Goal: Information Seeking & Learning: Learn about a topic

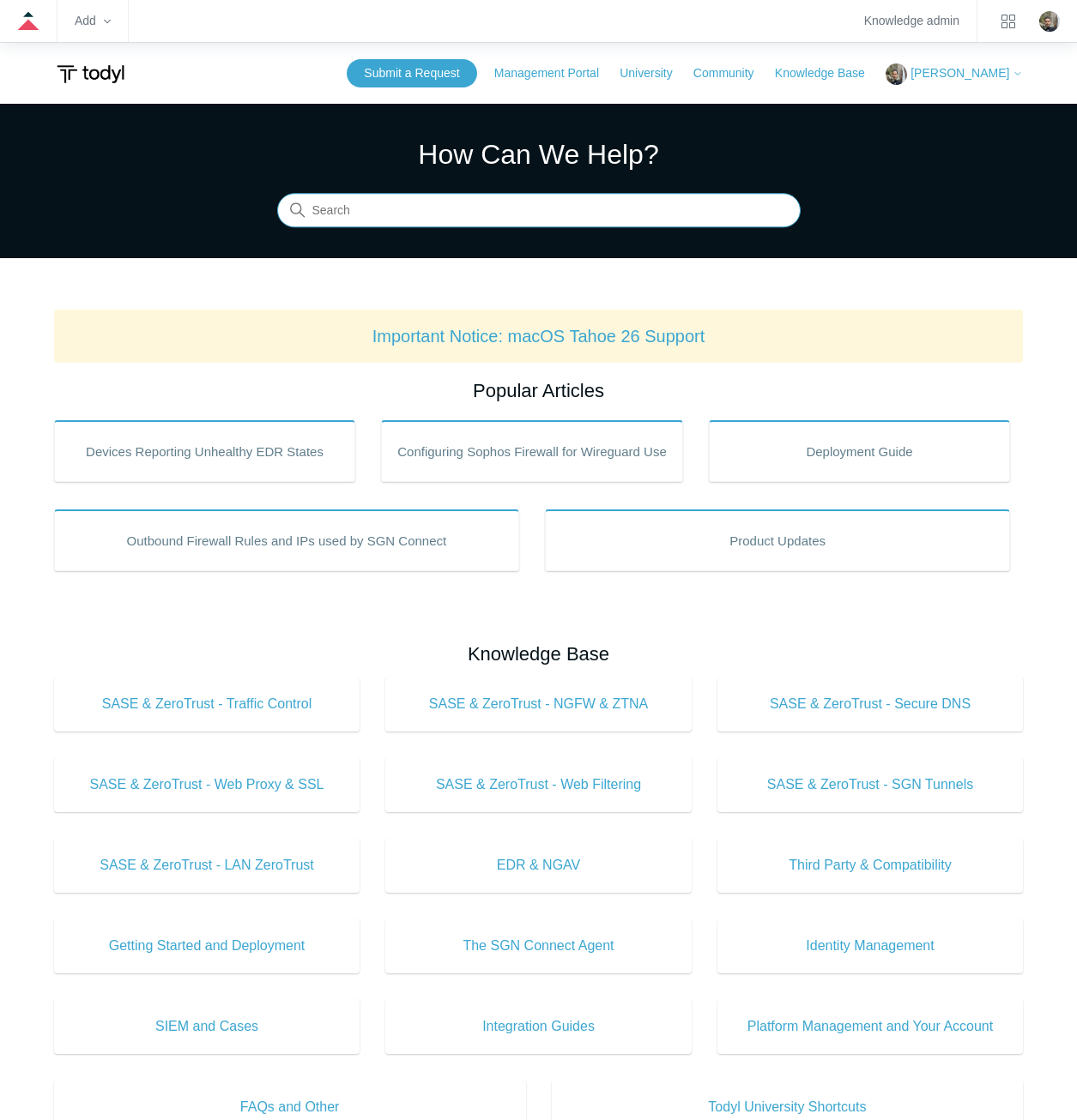
click at [676, 216] on input "Search" at bounding box center [539, 210] width 524 height 34
type input "five9"
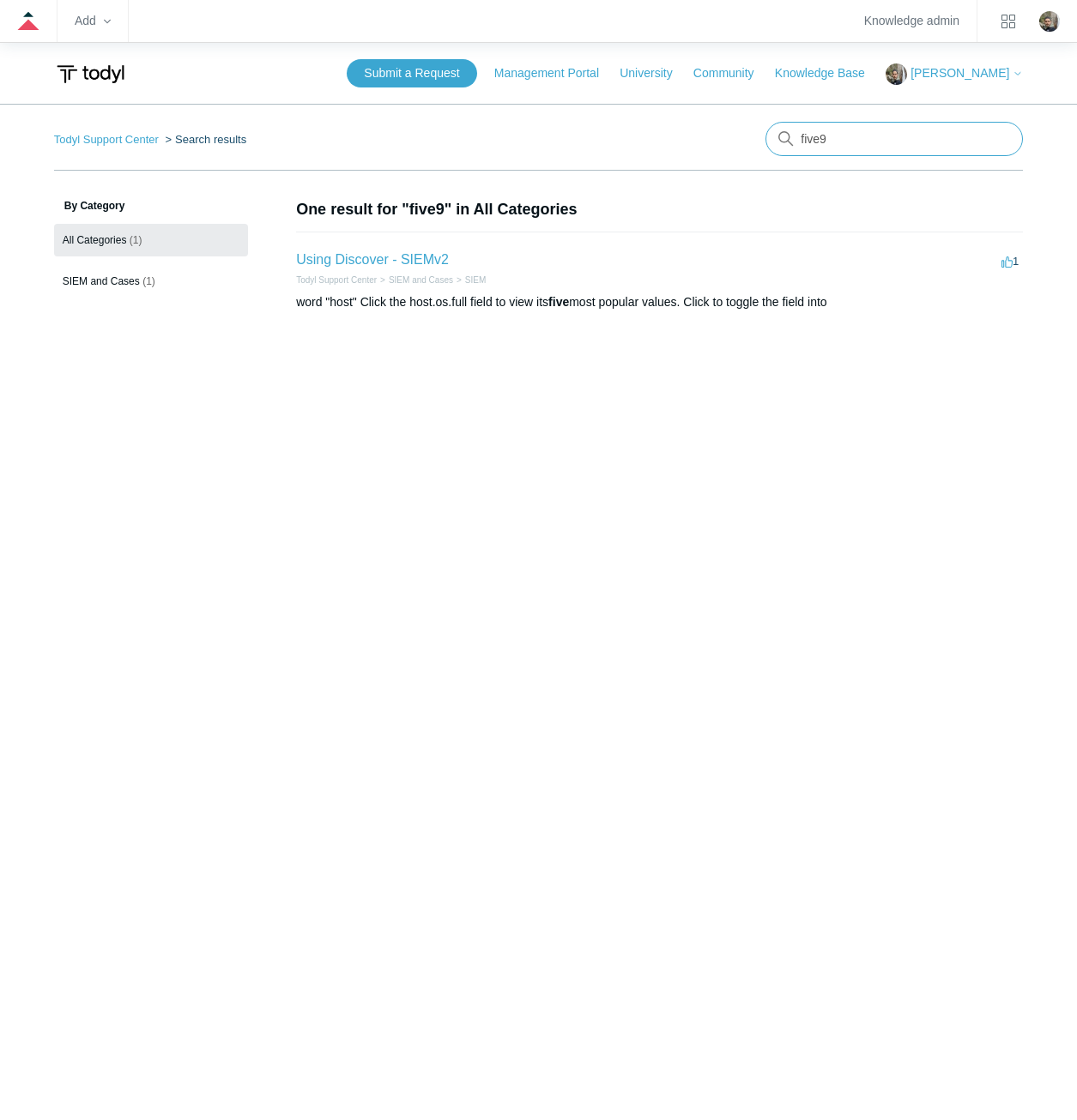
drag, startPoint x: 872, startPoint y: 143, endPoint x: 744, endPoint y: 138, distance: 128.1
click at [744, 138] on nav "Todyl Support Center Search results There are no matching results in this help …" at bounding box center [538, 146] width 970 height 49
click at [984, 143] on input "Search" at bounding box center [894, 138] width 258 height 34
type input "p"
type input "vop"
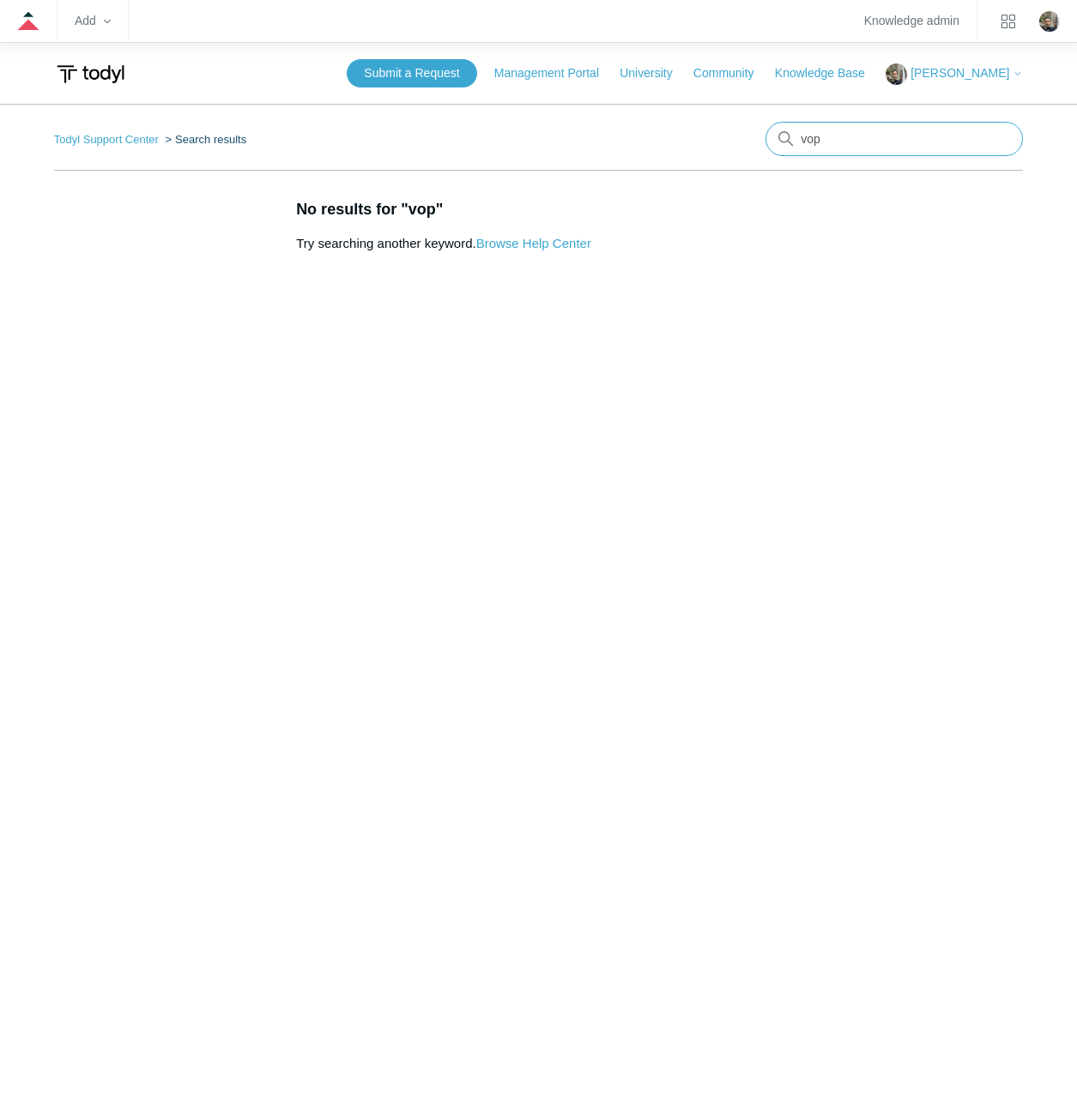
drag, startPoint x: 856, startPoint y: 143, endPoint x: 790, endPoint y: 143, distance: 66.0
click at [790, 143] on div "There are no matching results in this help center. Select Enter to search throu…" at bounding box center [894, 138] width 258 height 34
type input "sgn error codes"
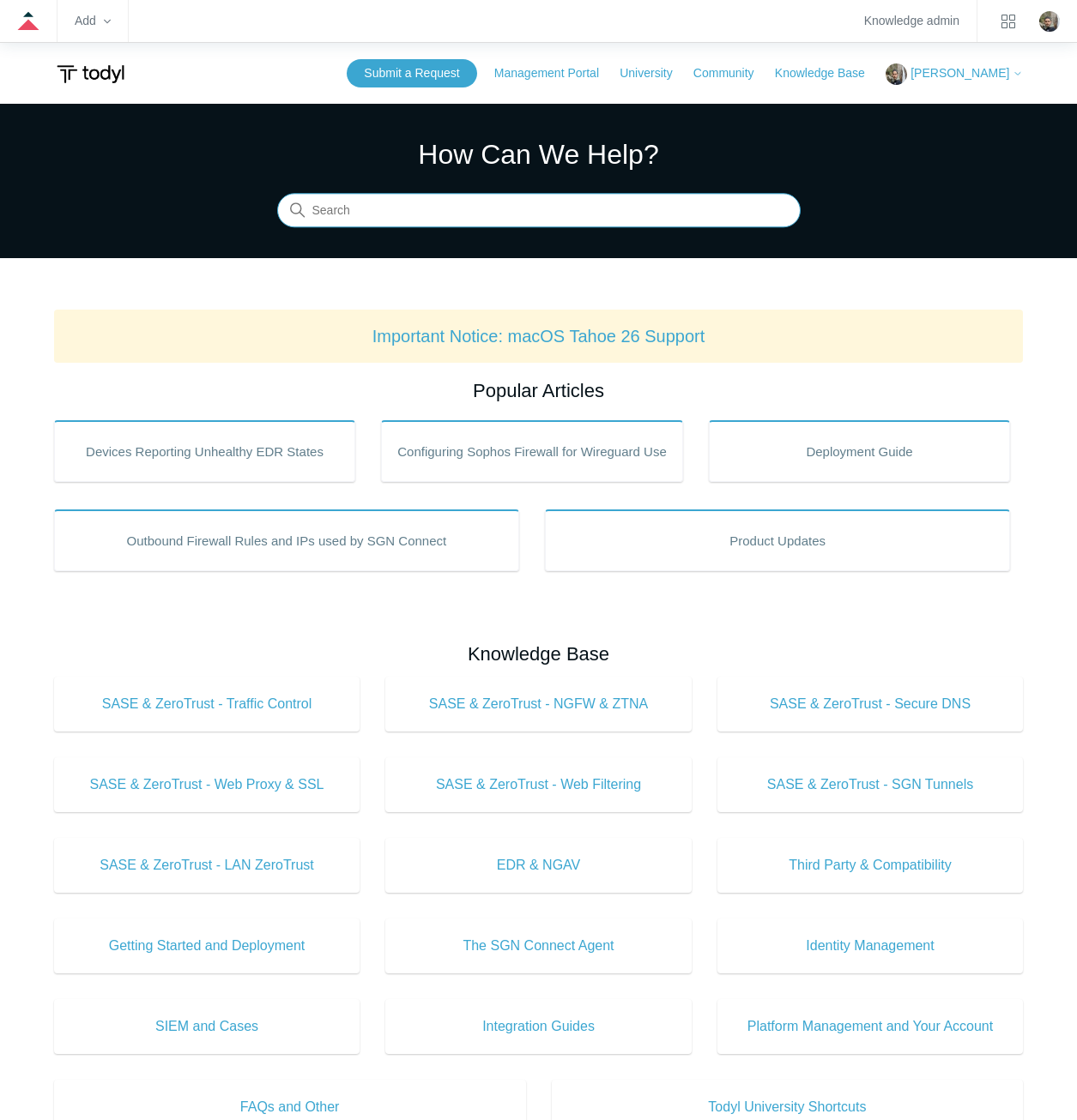
click at [480, 197] on input "Search" at bounding box center [539, 210] width 524 height 34
type input "uninstall"
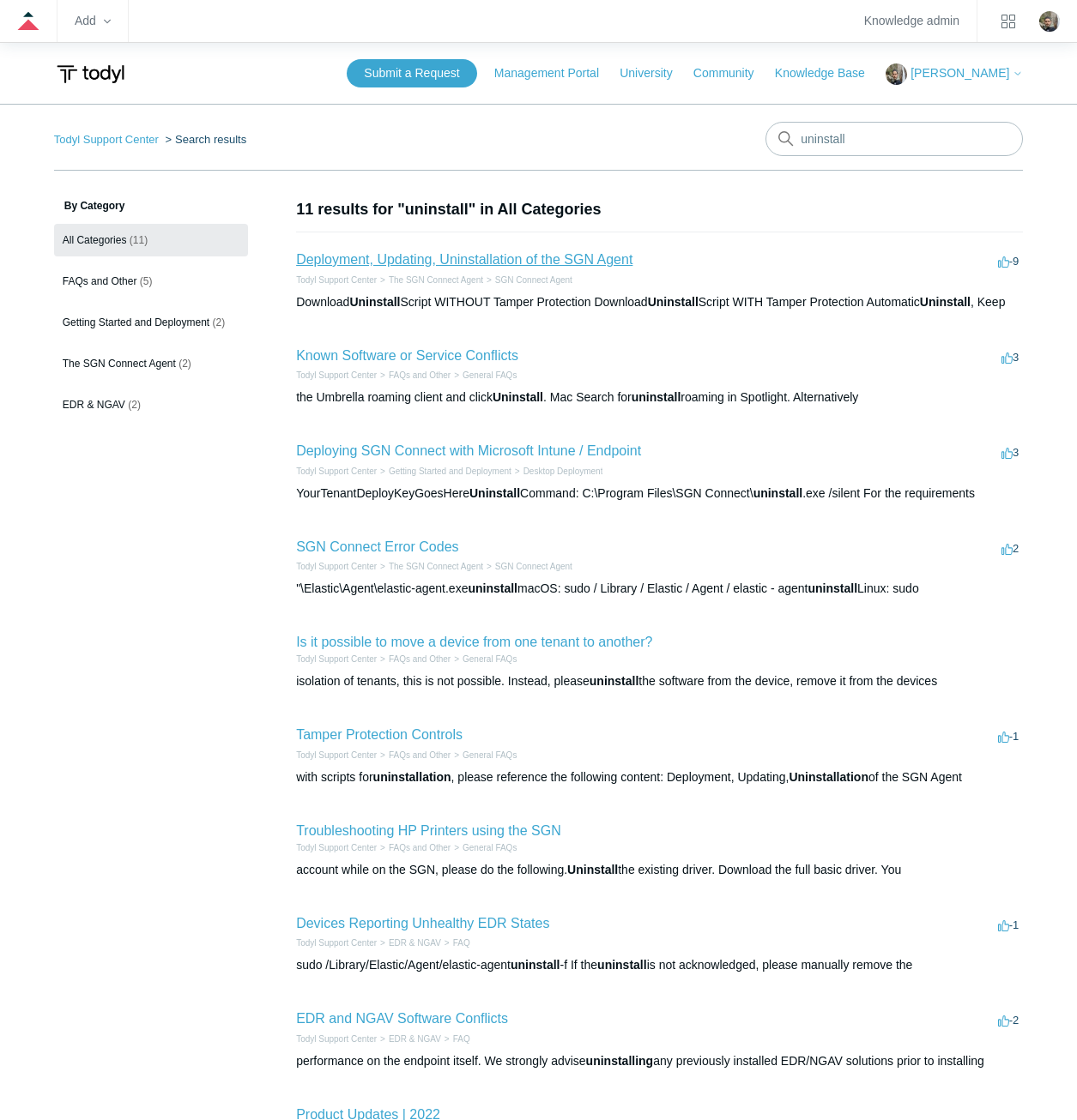
click at [536, 260] on link "Deployment, Updating, Uninstallation of the SGN Agent" at bounding box center [464, 259] width 337 height 15
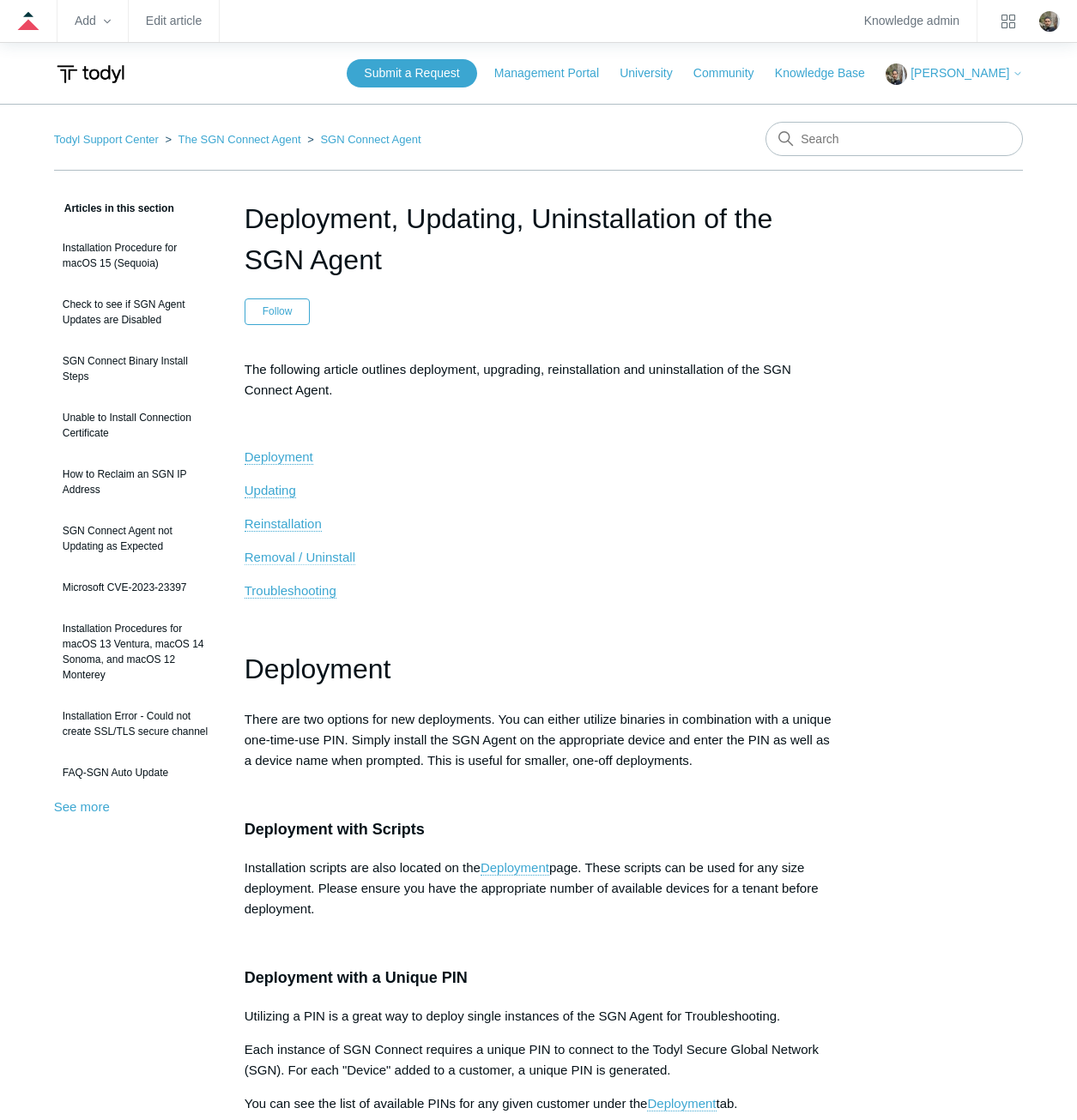
click at [339, 554] on span "Removal / Uninstall" at bounding box center [299, 557] width 110 height 15
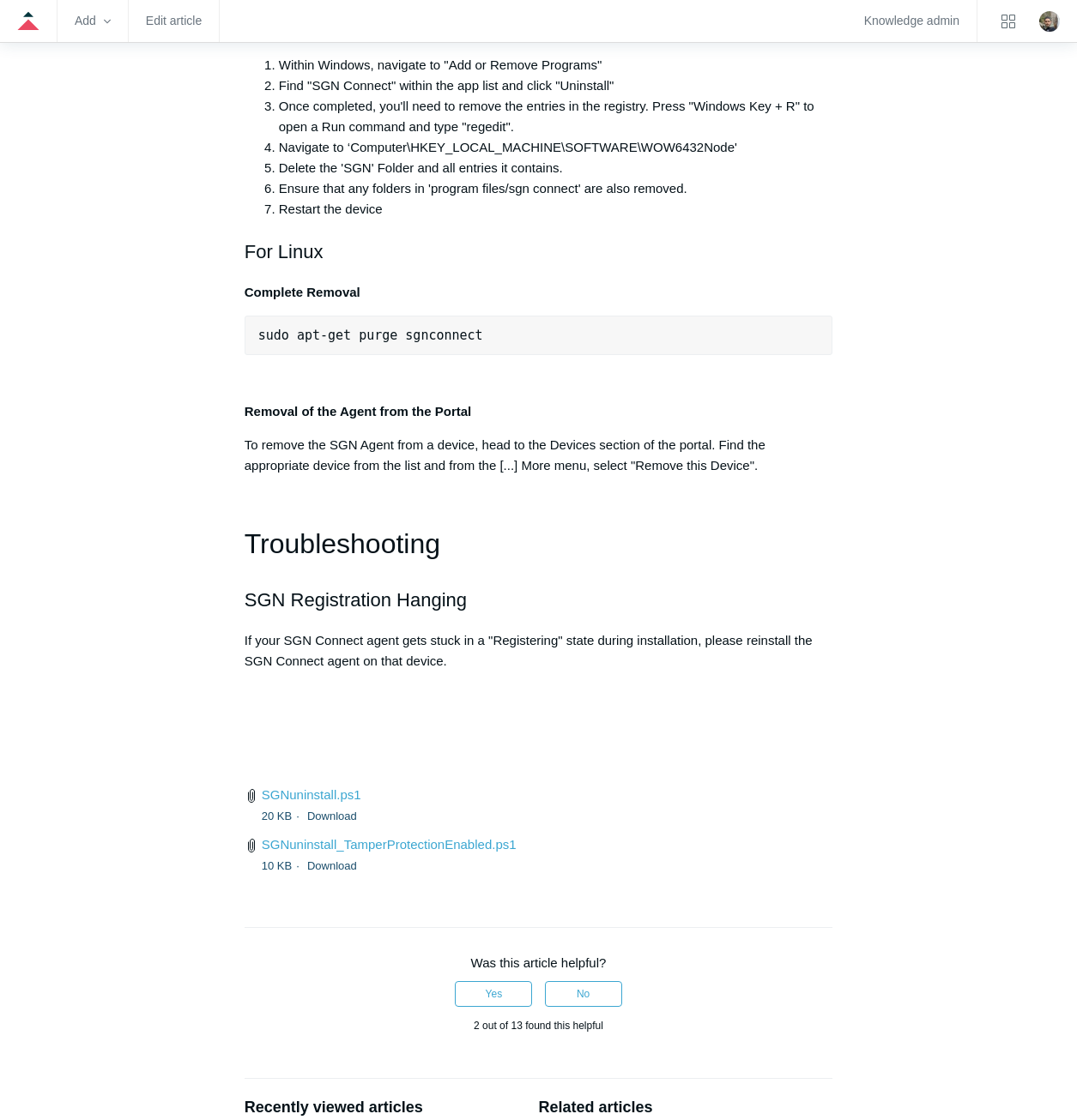
scroll to position [3611, 0]
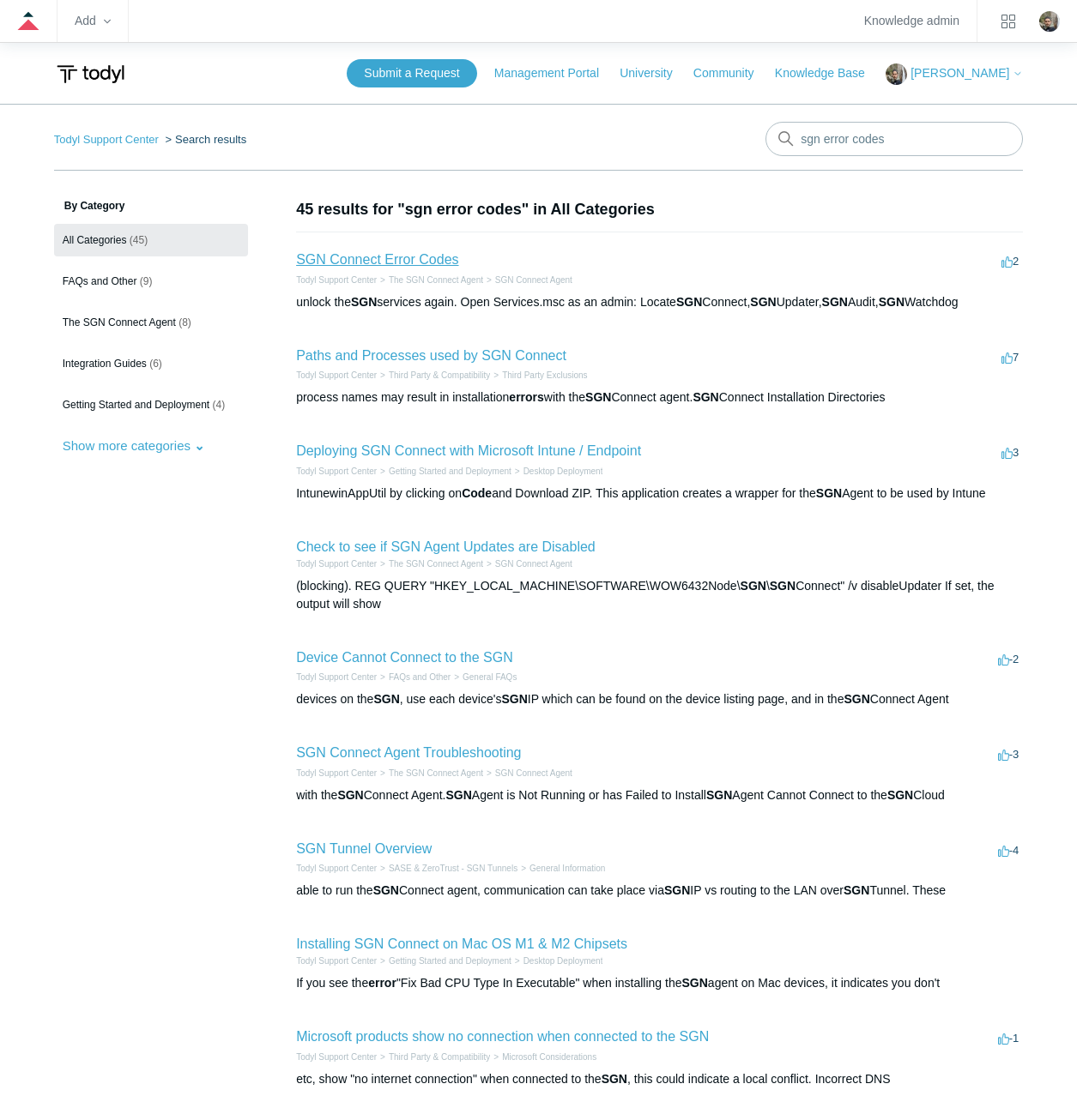
click at [367, 255] on link "SGN Connect Error Codes" at bounding box center [377, 259] width 162 height 15
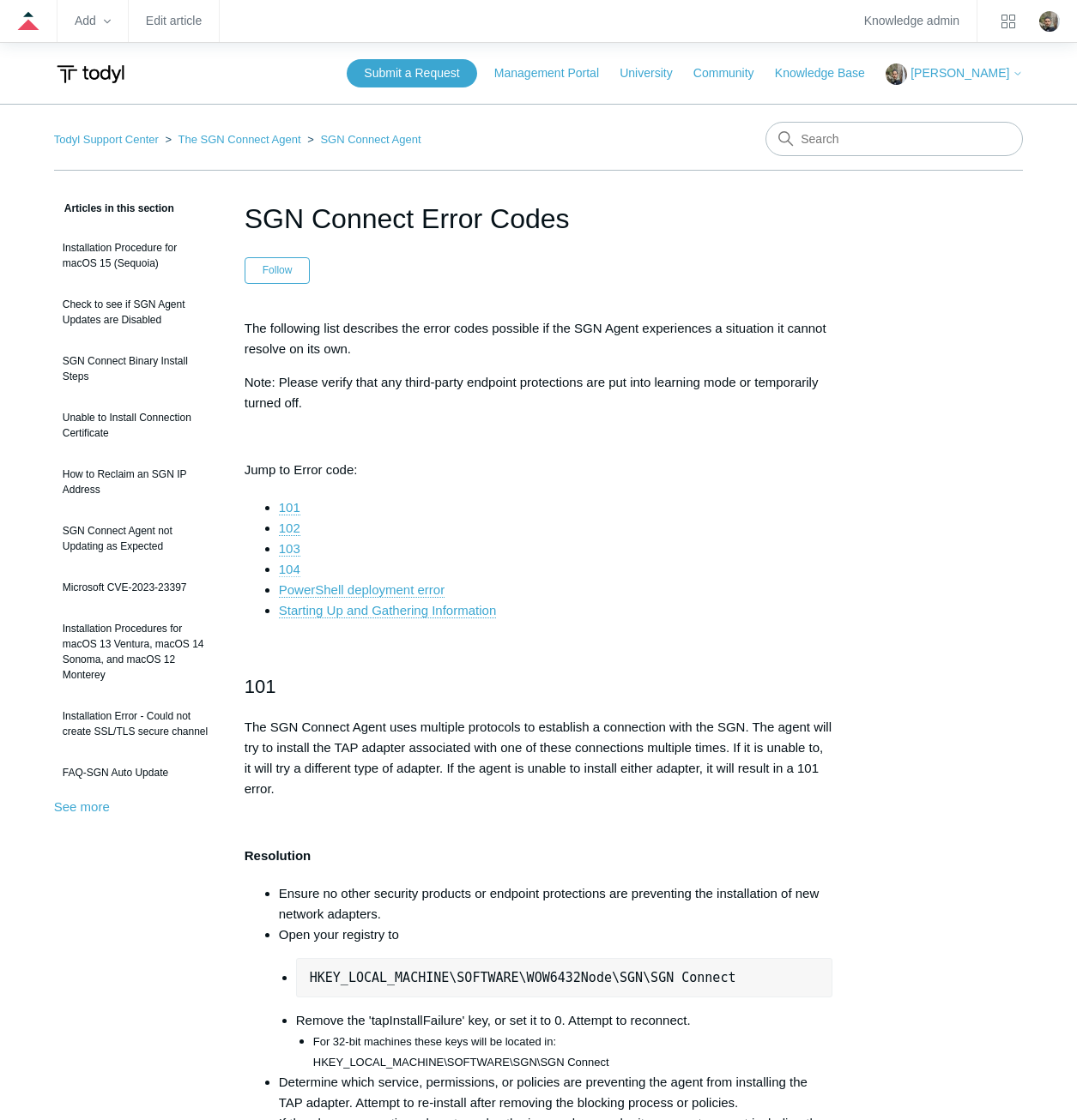
click at [287, 563] on link "104" at bounding box center [290, 570] width 22 height 16
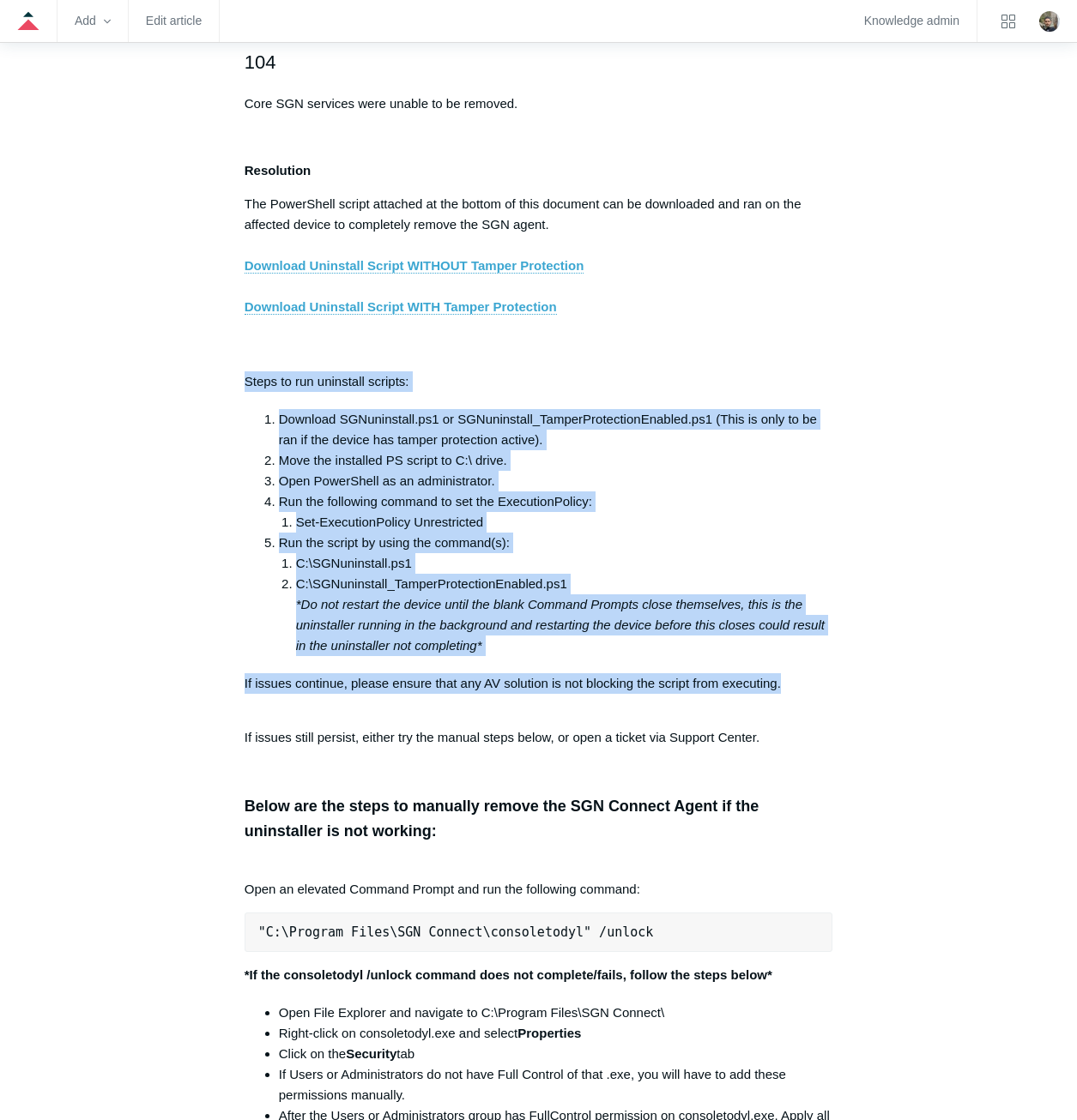
drag, startPoint x: 794, startPoint y: 698, endPoint x: 230, endPoint y: 390, distance: 642.6
click at [230, 390] on article "SGN Connect Error Codes Follow Not yet followed by anyone The following list de…" at bounding box center [538, 1025] width 639 height 7405
copy div "Steps to run uninstall scripts: Download SGNuninstall.ps1 or SGNuninstall_Tampe…"
click at [870, 567] on div "Articles in this section Installation Procedure for macOS 15 (Sequoia) Check to…" at bounding box center [538, 1025] width 970 height 7405
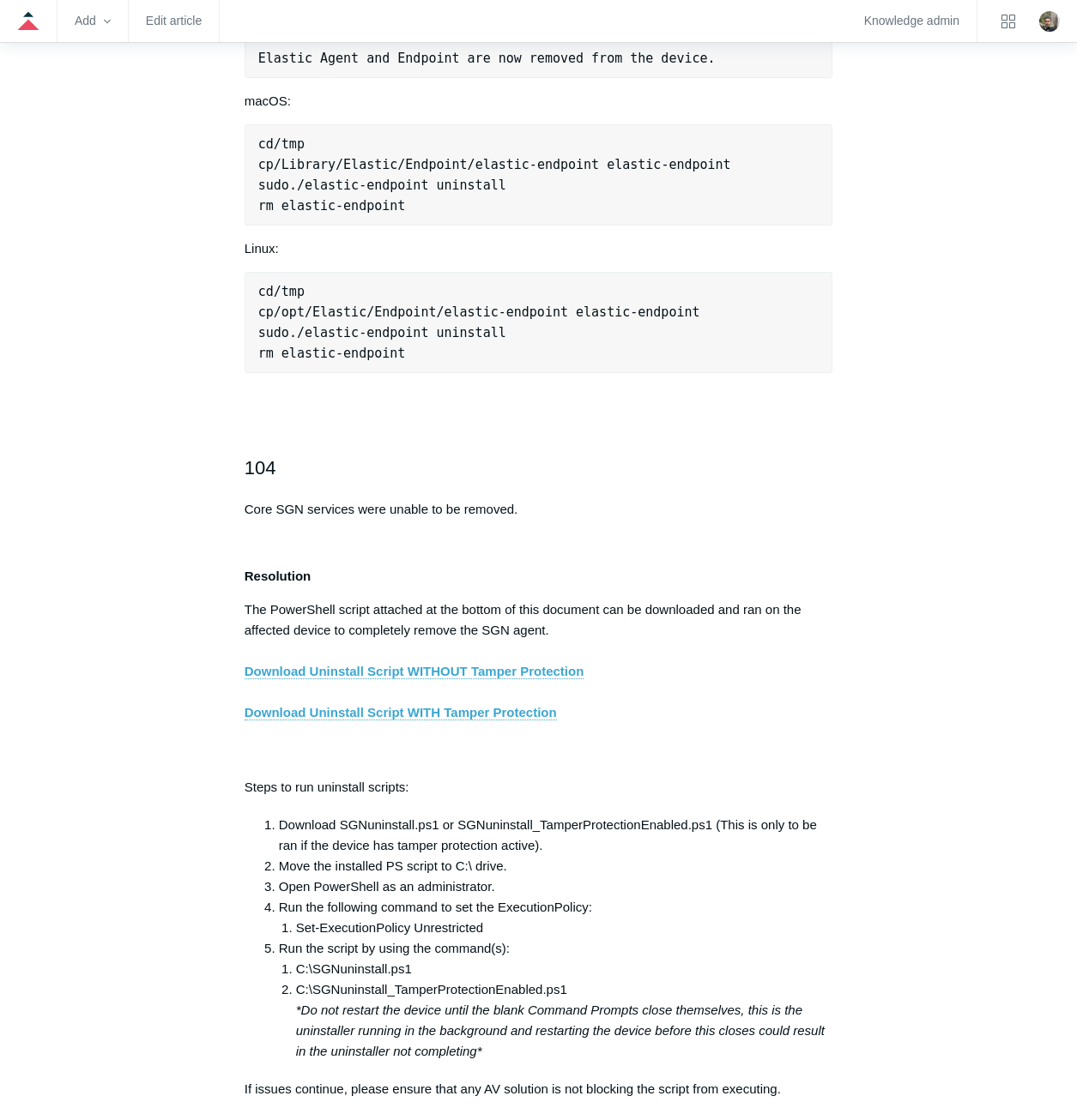
scroll to position [2190, 0]
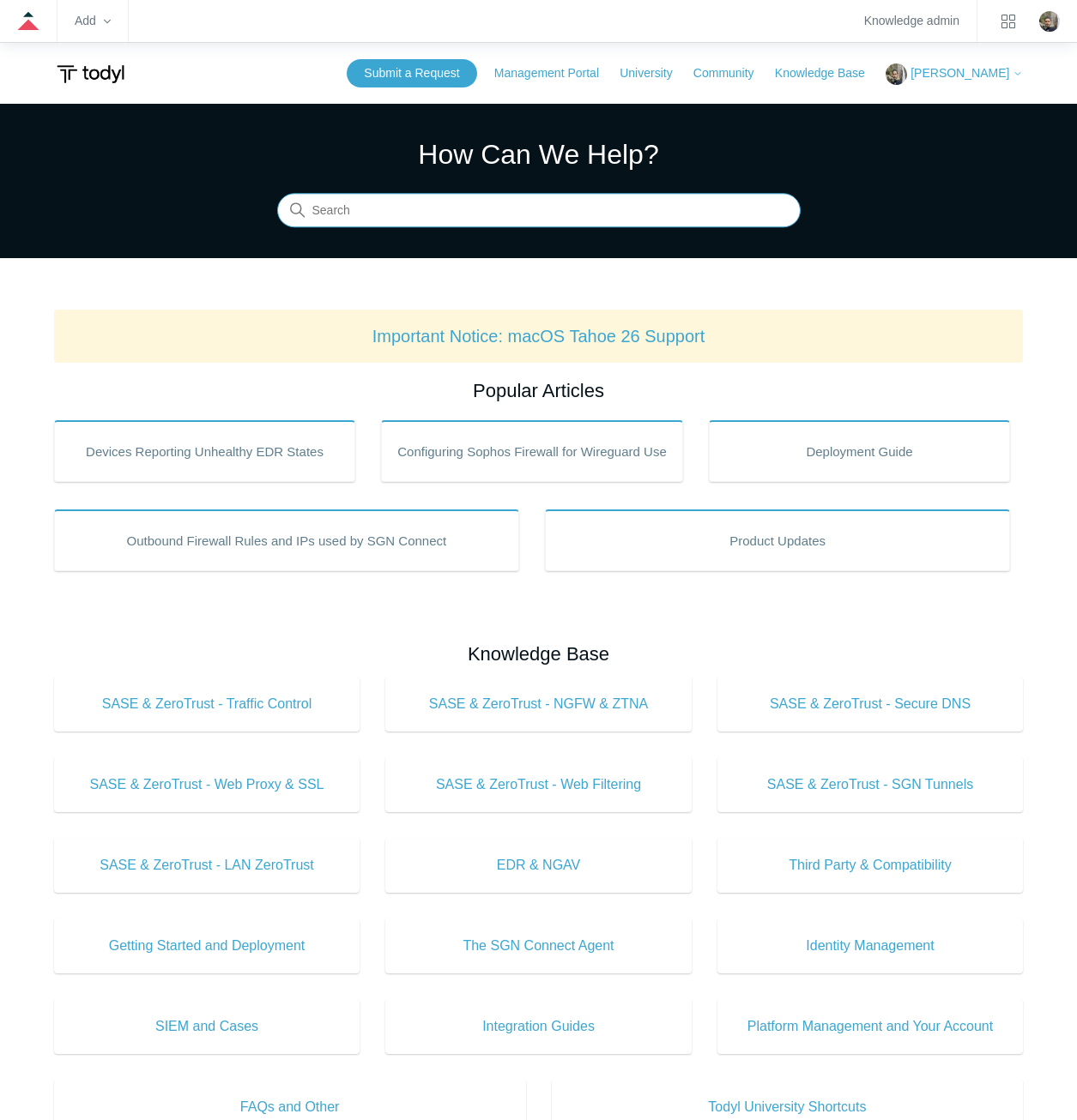
click at [518, 211] on input "Search" at bounding box center [539, 210] width 524 height 34
type input "firefox"
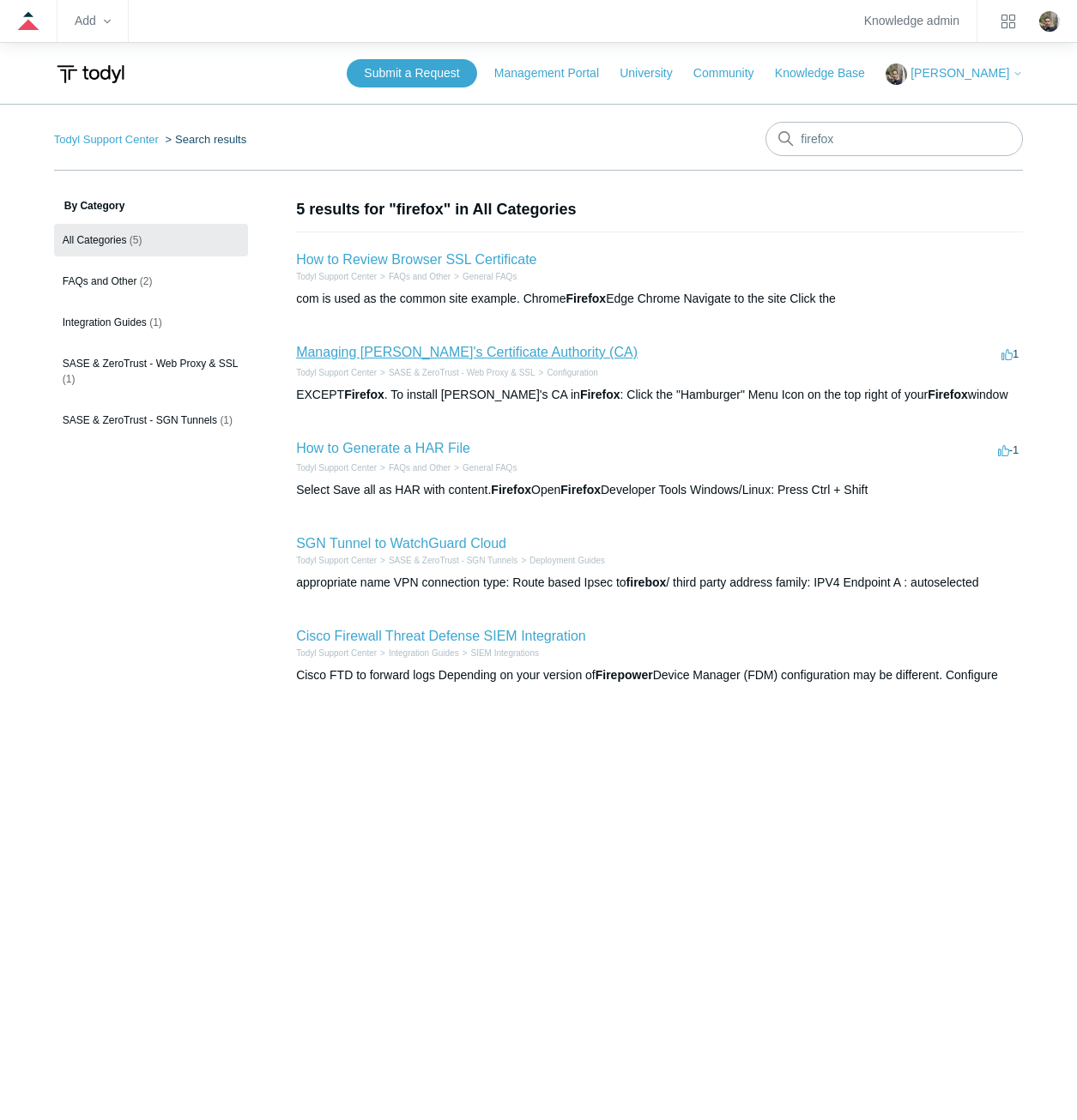
click at [463, 350] on link "Managing Todyl's Certificate Authority (CA)" at bounding box center [466, 352] width 342 height 15
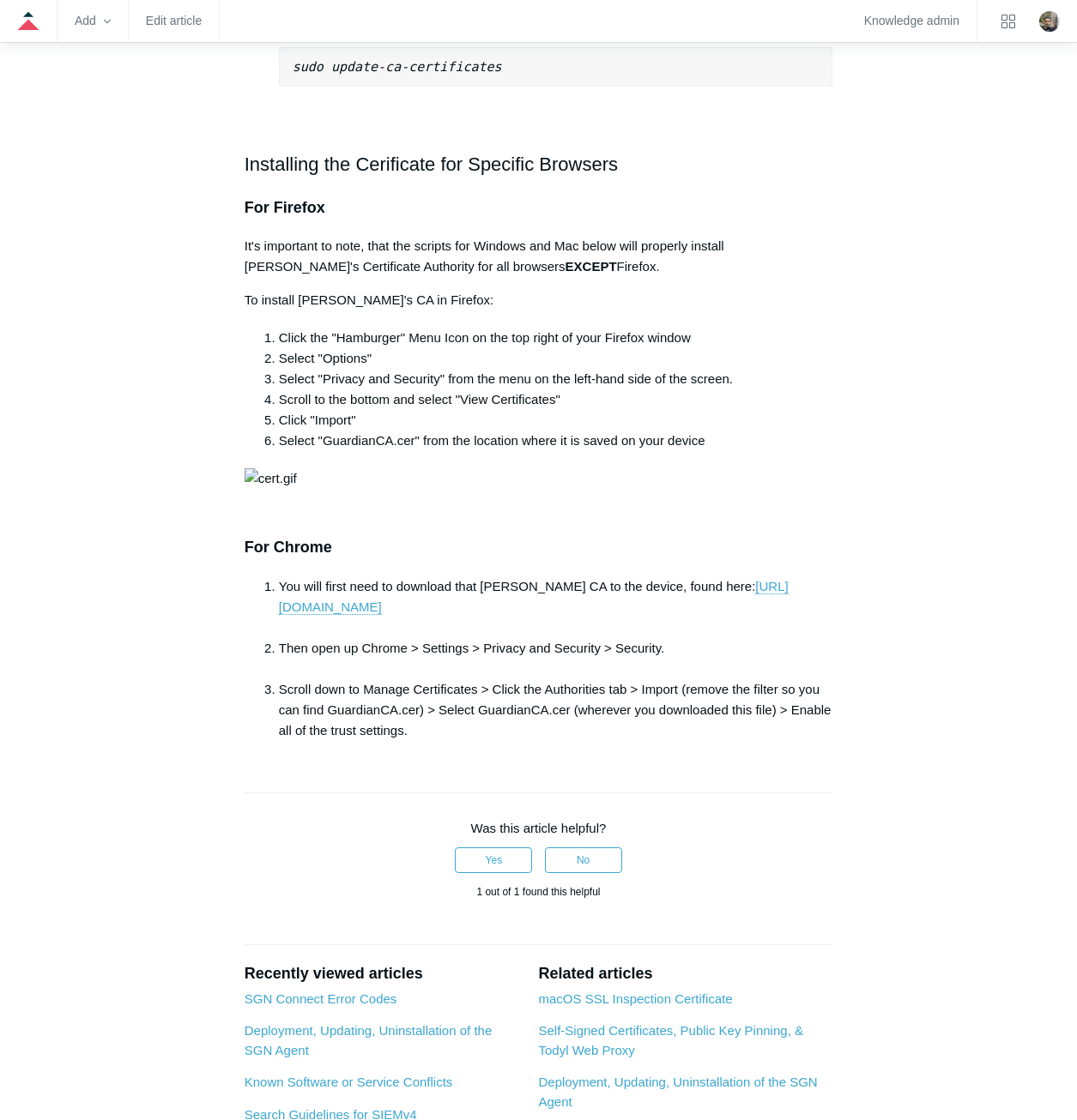
scroll to position [1716, 0]
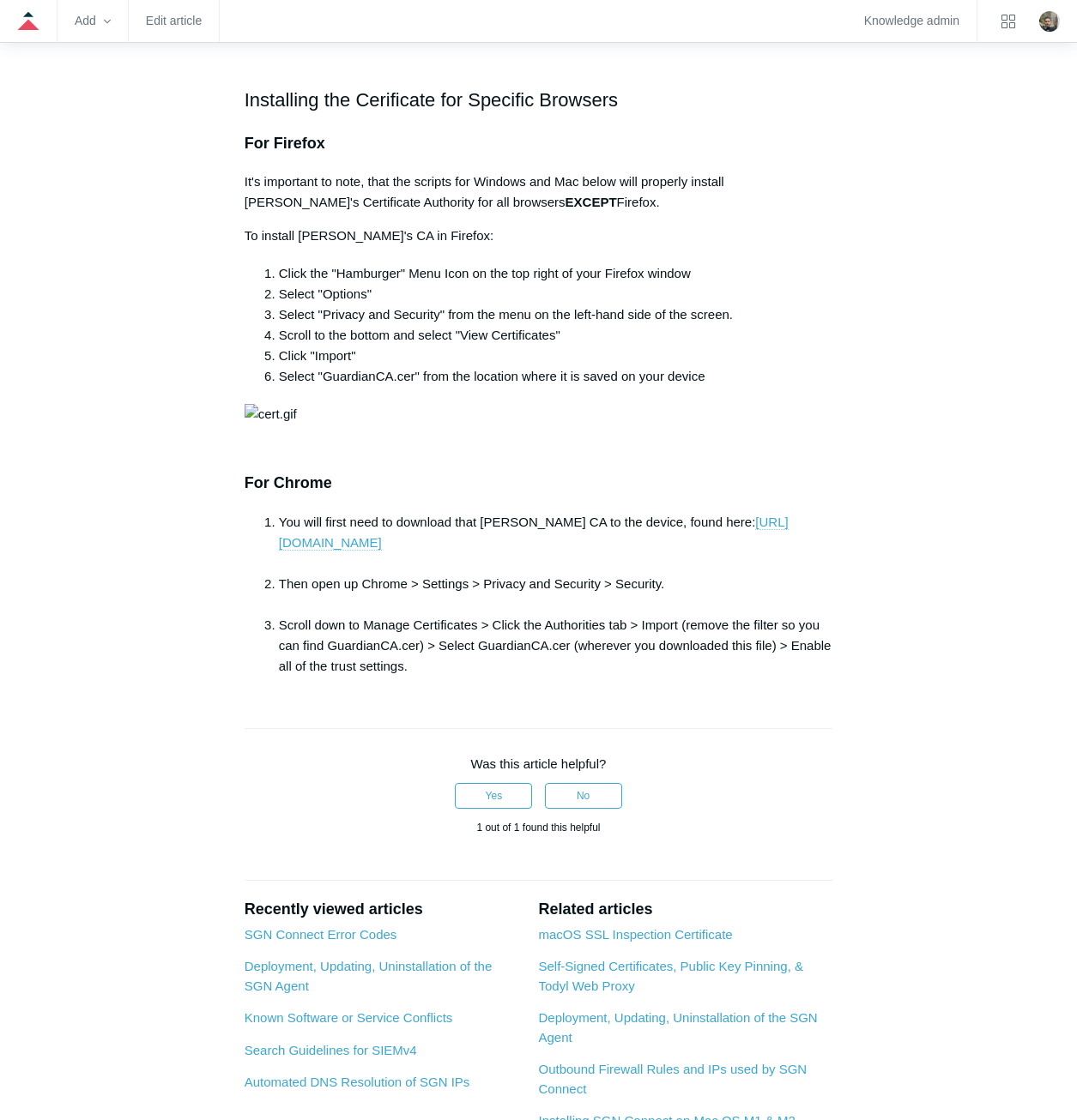
click at [518, 550] on link "[URL][DOMAIN_NAME]" at bounding box center [534, 532] width 510 height 36
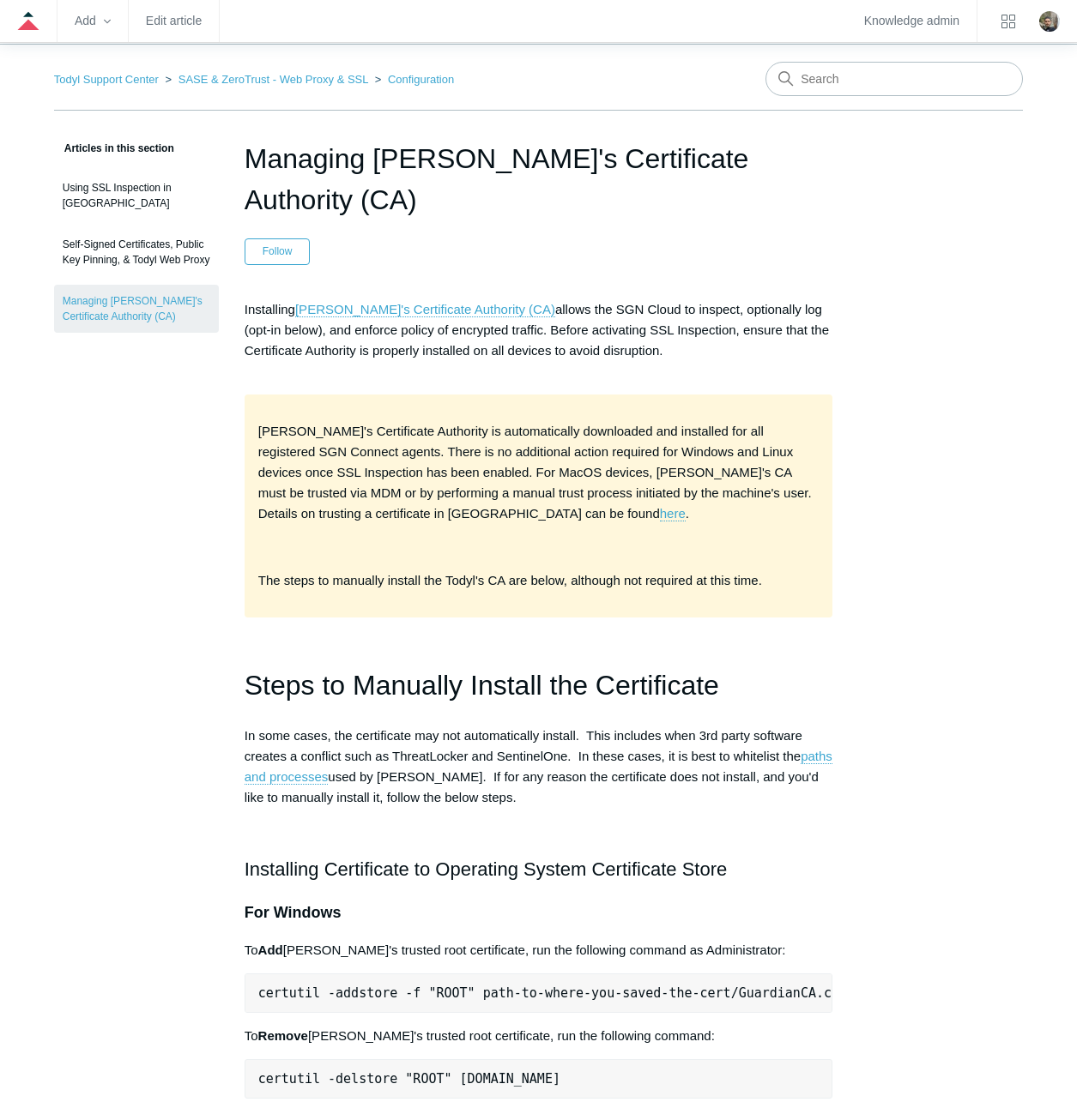
scroll to position [0, 0]
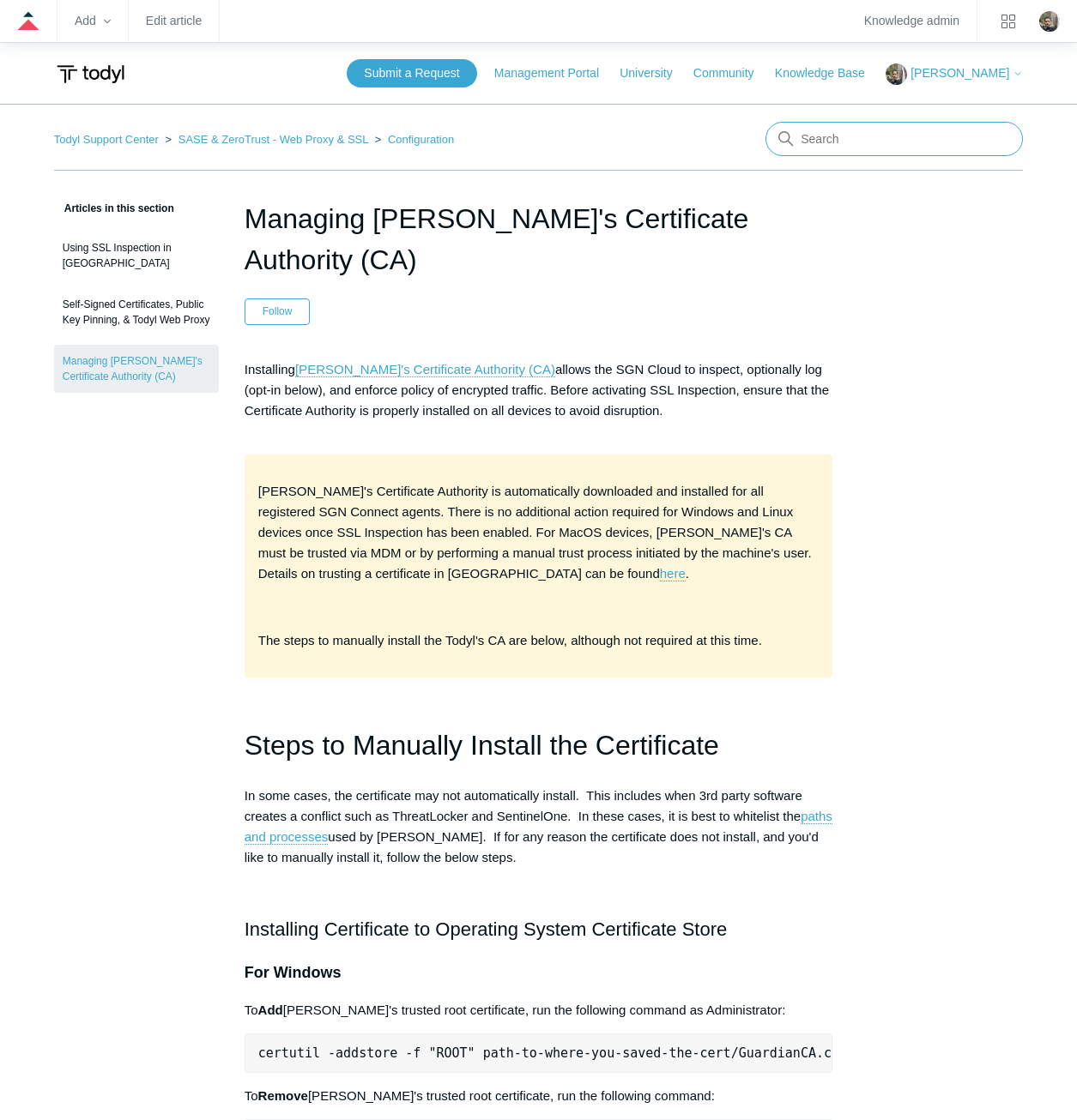
click at [860, 130] on input "Search" at bounding box center [894, 138] width 258 height 34
type input "guardian ca"
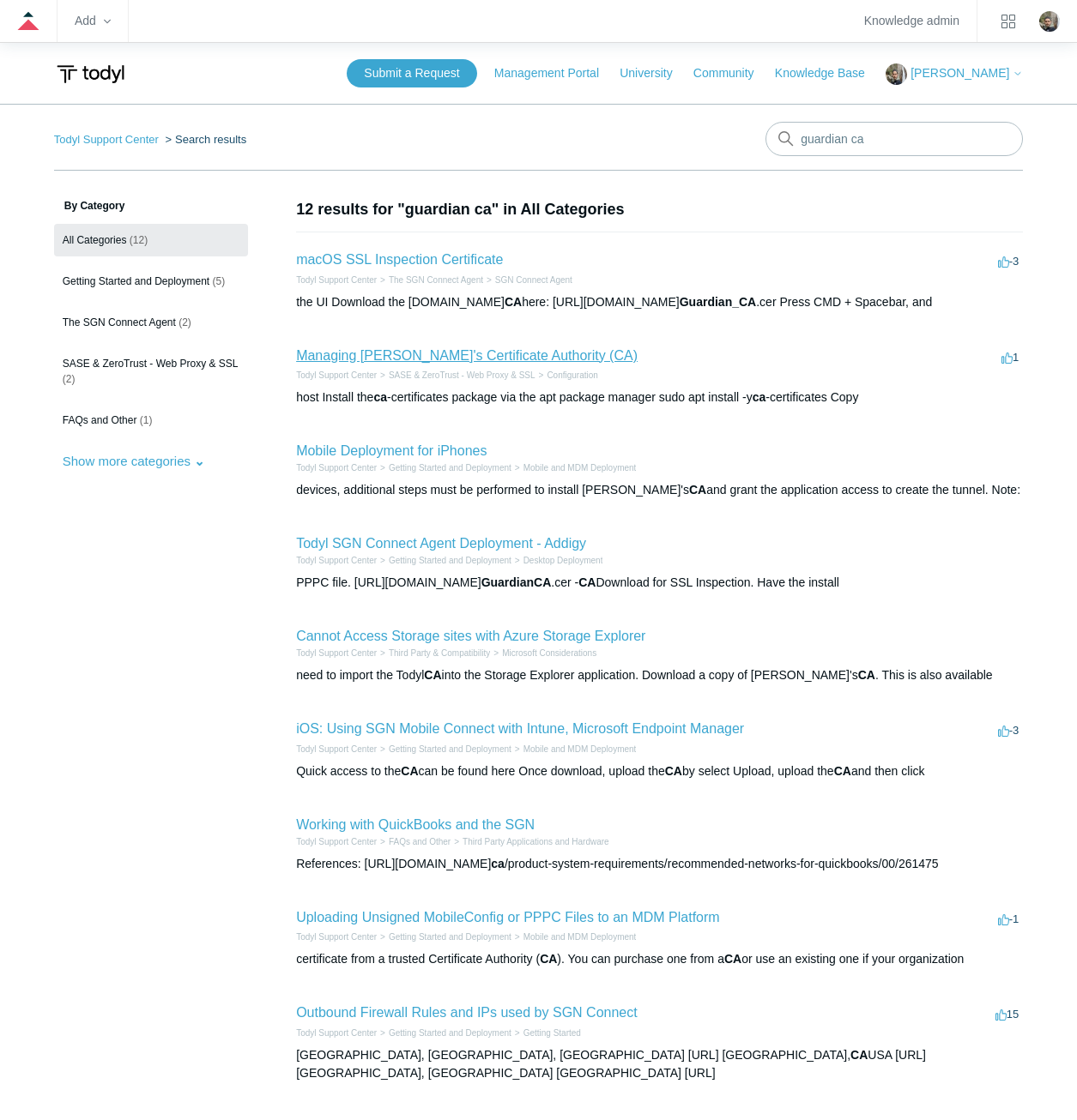
click at [479, 358] on link "Managing [PERSON_NAME]'s Certificate Authority (CA)" at bounding box center [466, 355] width 342 height 15
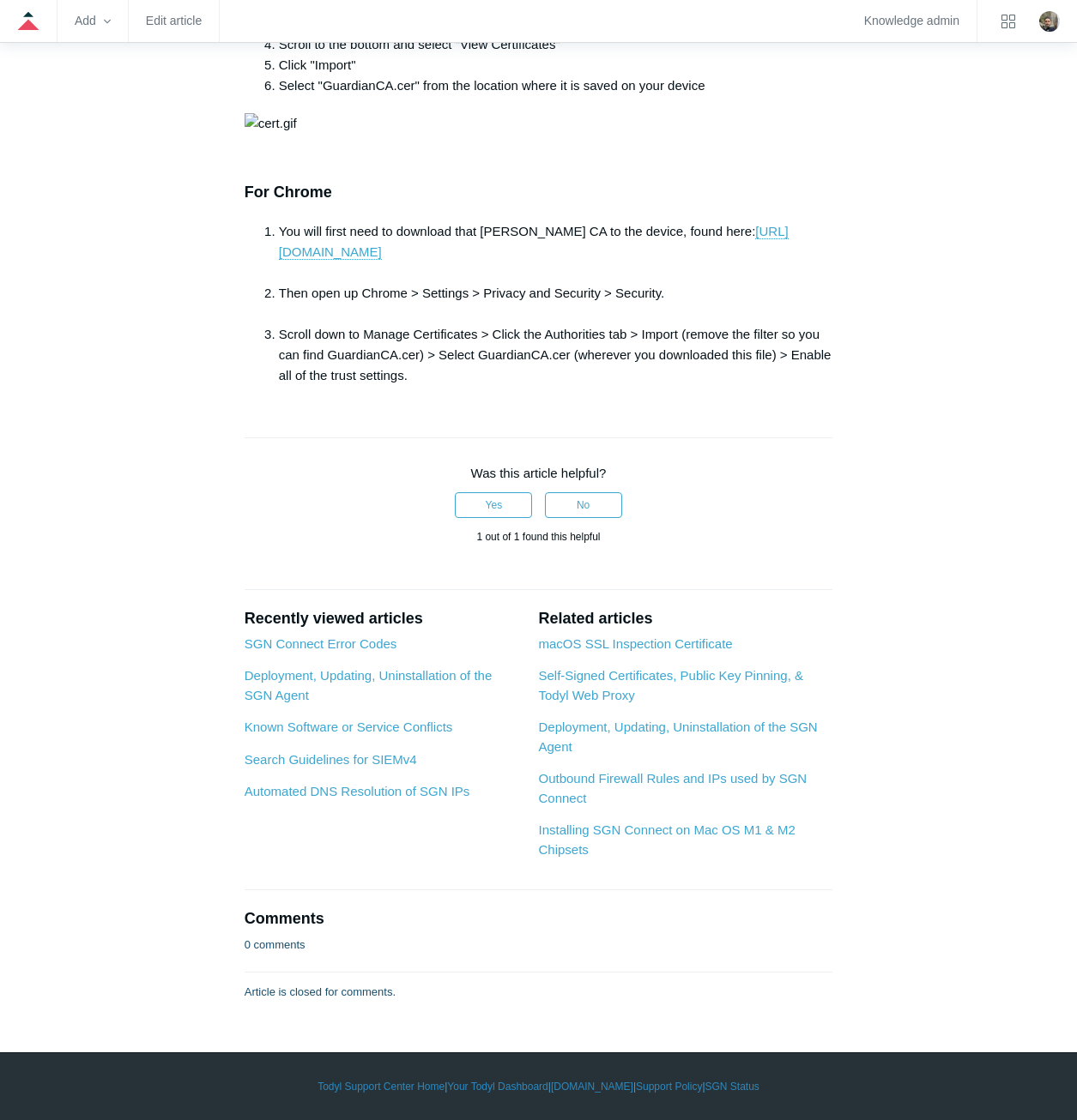
scroll to position [2230, 0]
click at [619, 703] on link "Self-Signed Certificates, Public Key Pinning, & Todyl Web Proxy" at bounding box center [670, 684] width 265 height 34
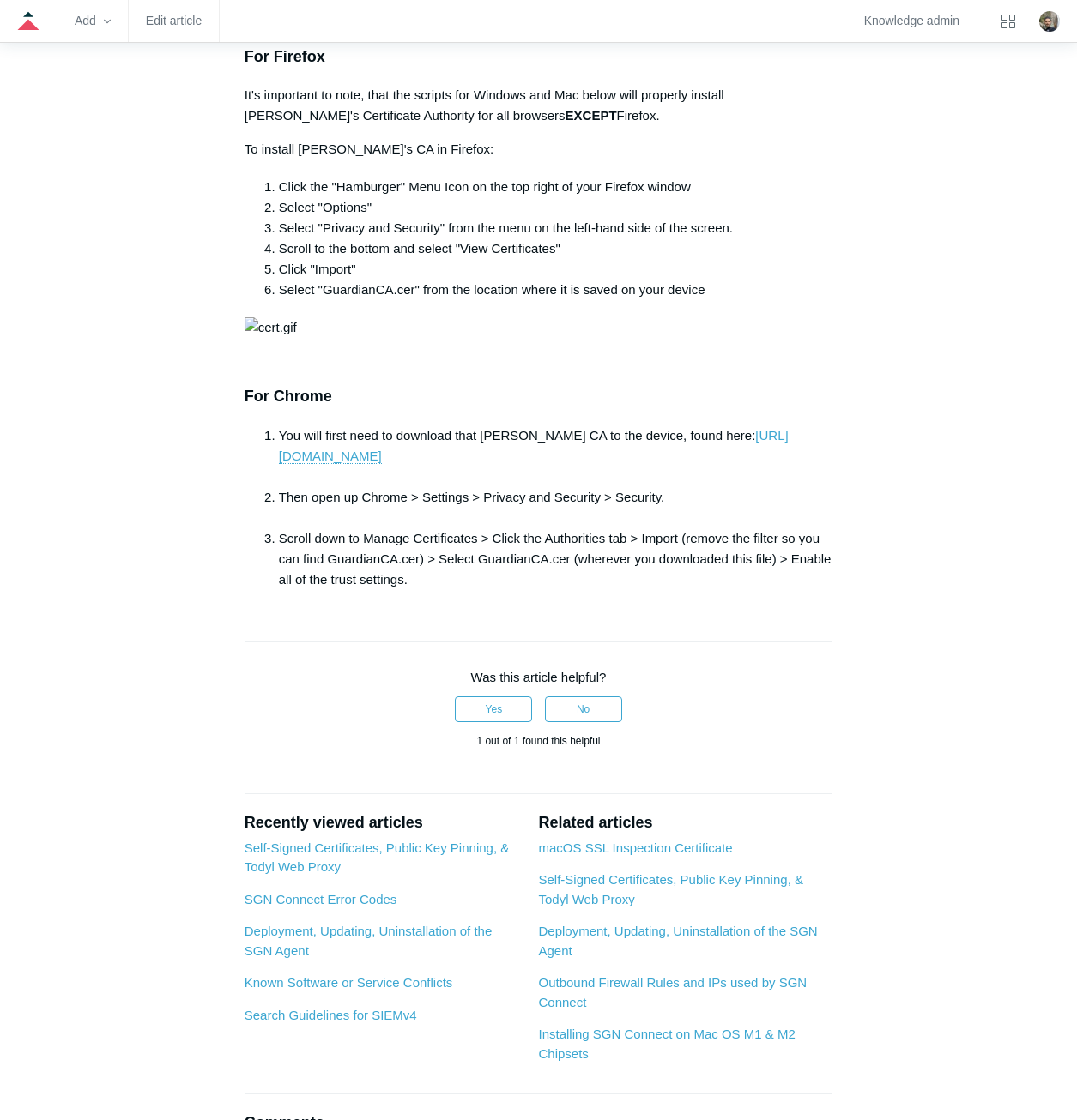
scroll to position [1801, 0]
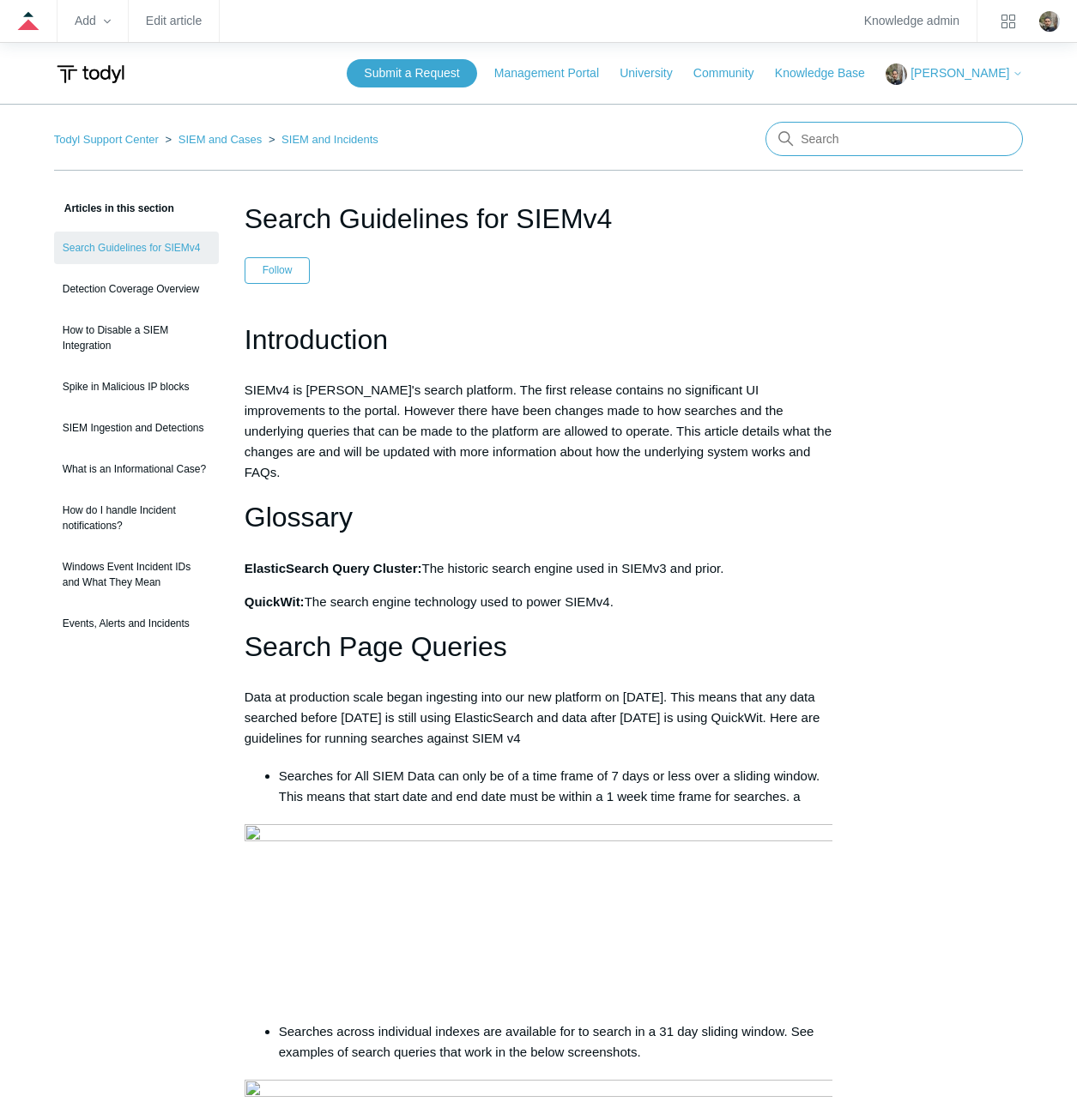
click at [950, 143] on input "Search" at bounding box center [894, 138] width 258 height 34
type input "ip ranges"
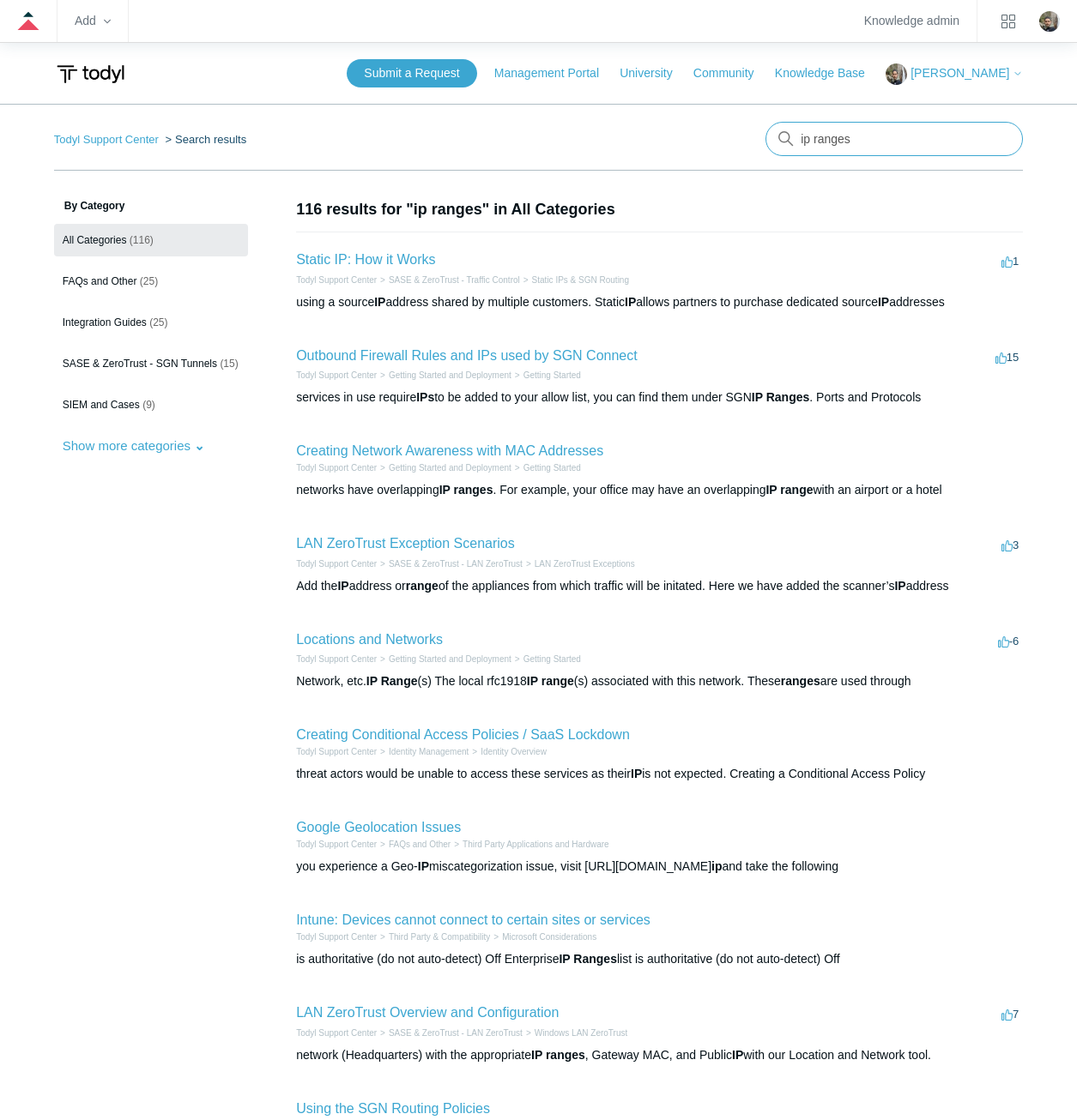
click at [873, 150] on input "ip ranges" at bounding box center [894, 138] width 258 height 34
type input "whatsapp"
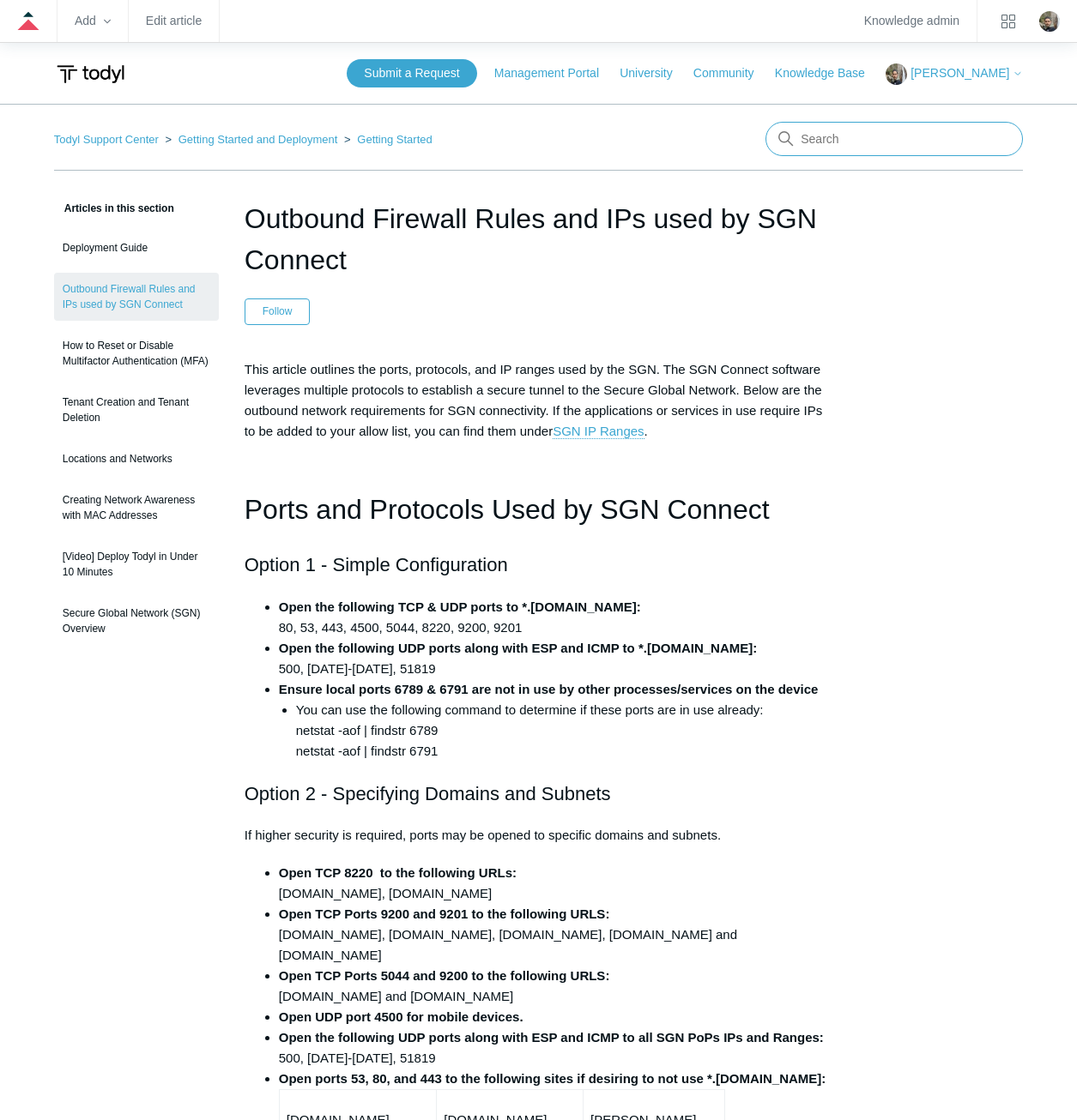
click at [988, 141] on input "Search" at bounding box center [894, 138] width 258 height 34
type input "sgn pops"
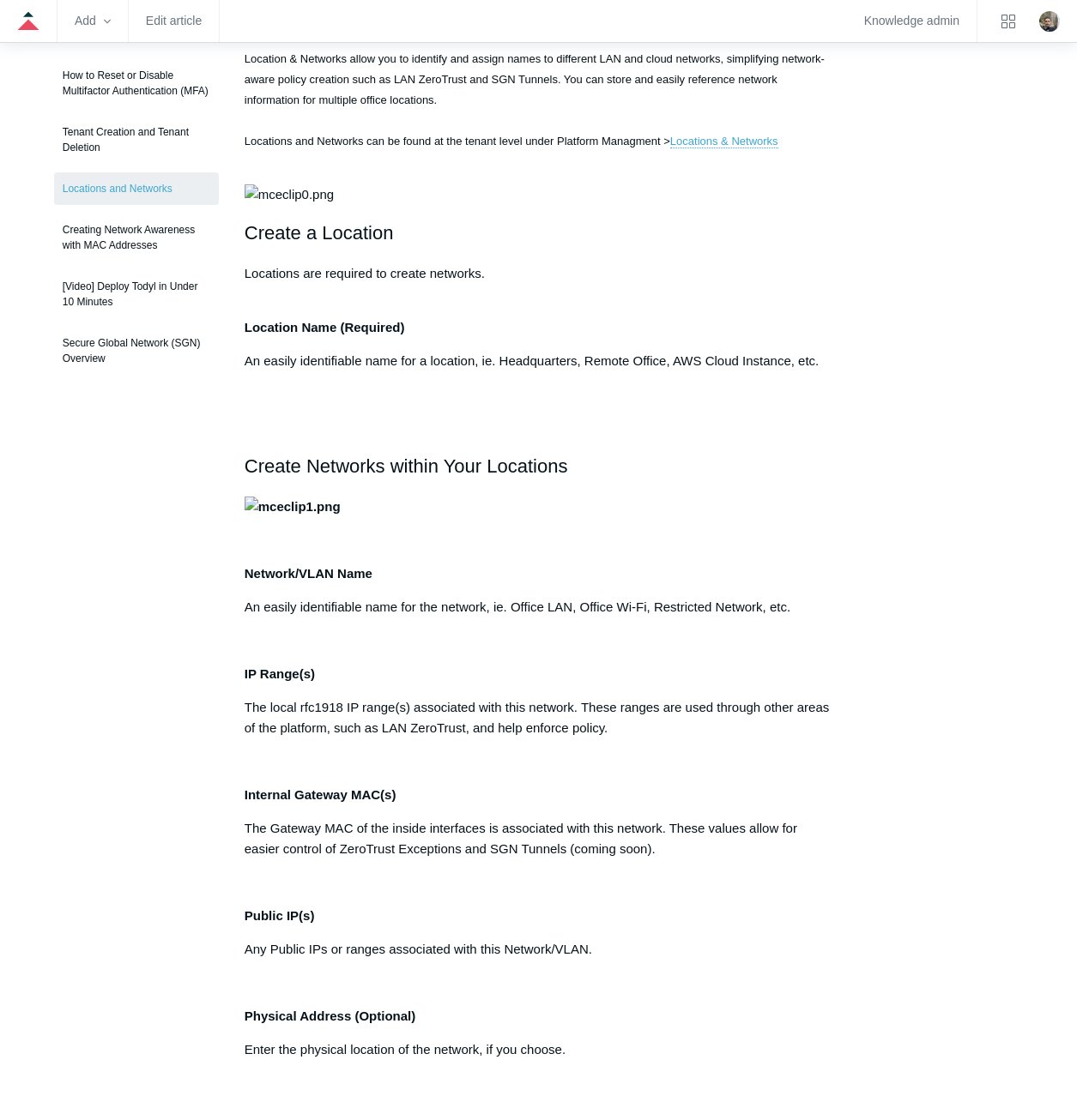
scroll to position [171, 0]
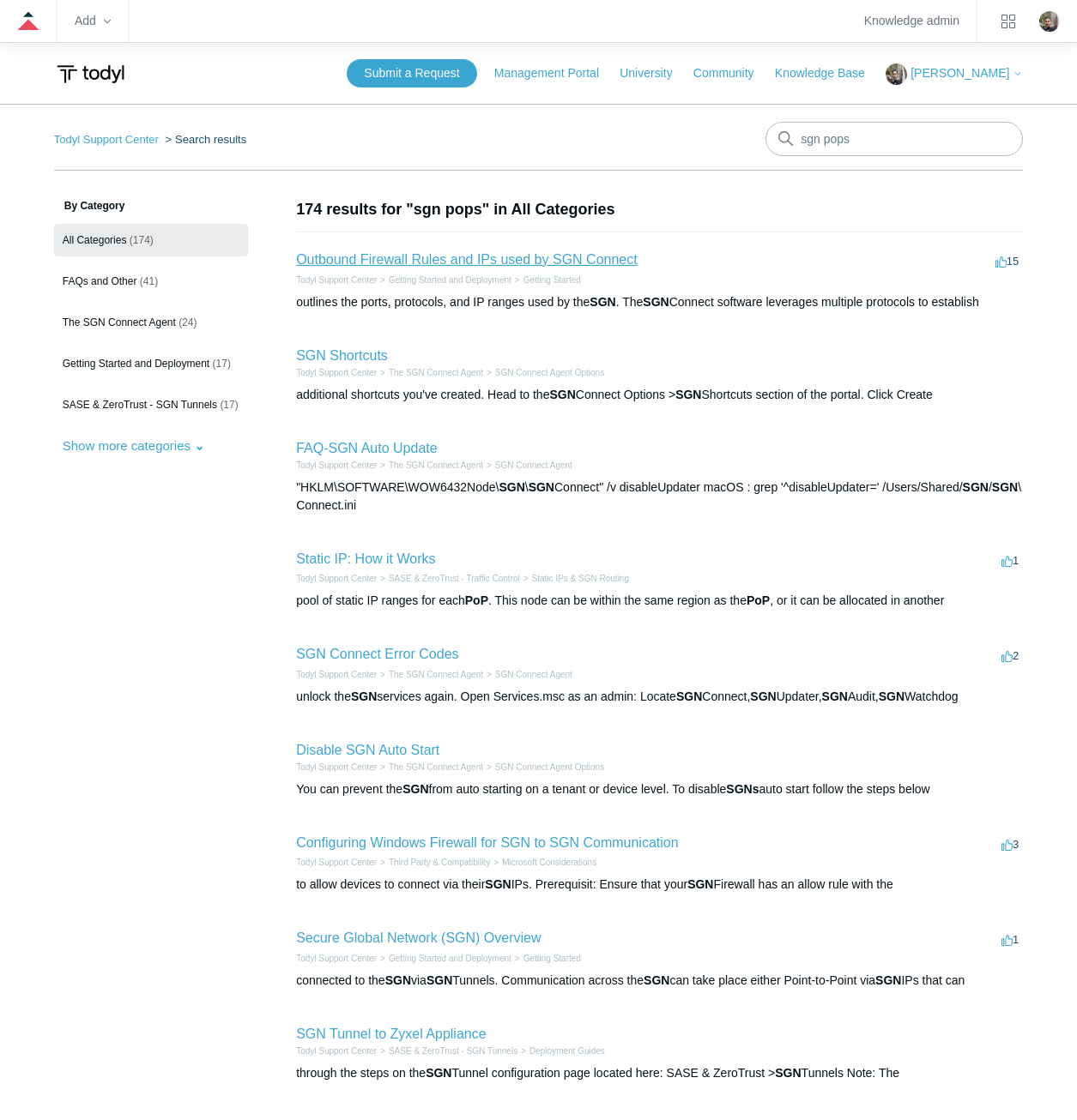
click at [435, 260] on link "Outbound Firewall Rules and IPs used by SGN Connect" at bounding box center [466, 259] width 342 height 15
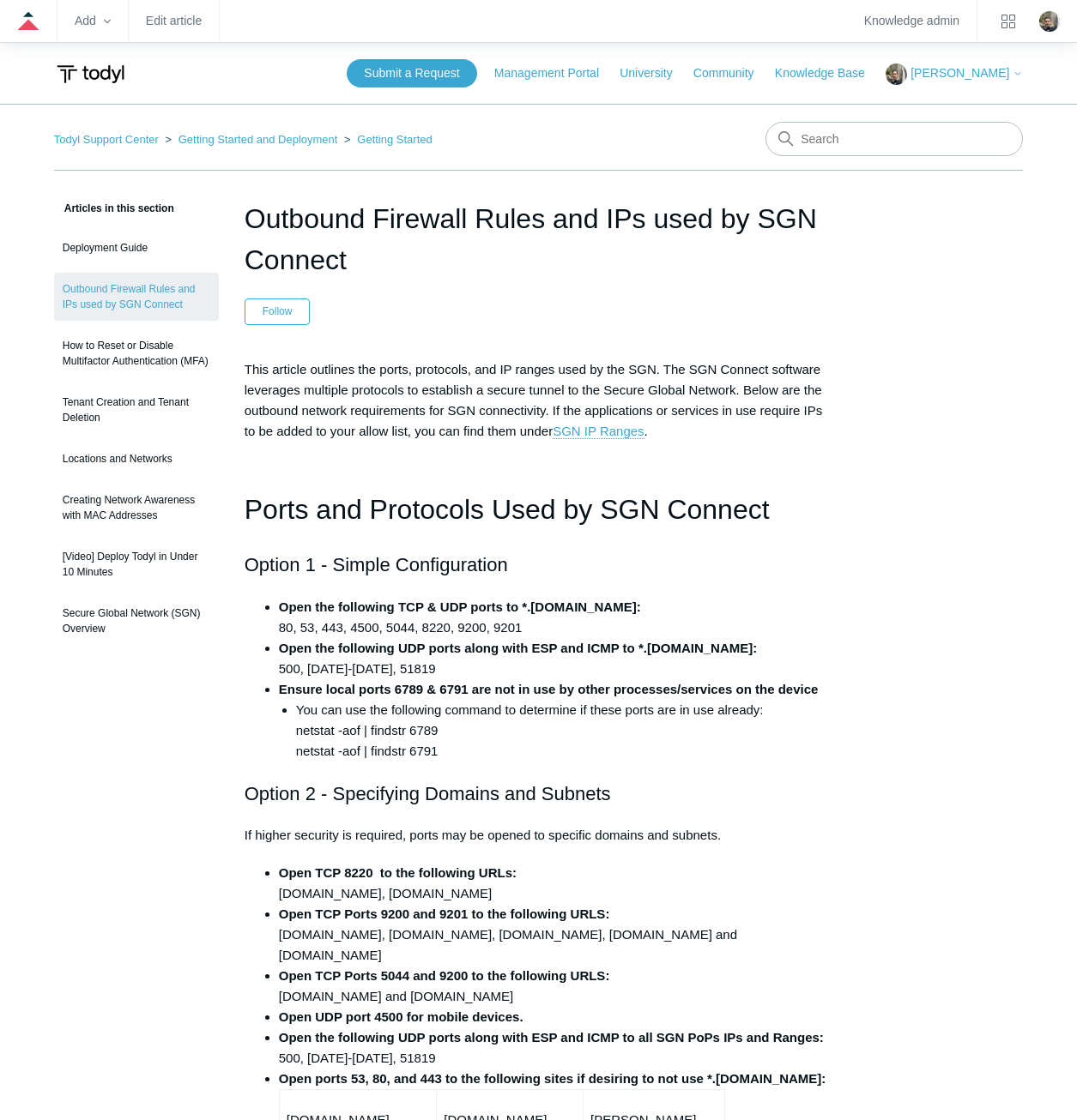
drag, startPoint x: 149, startPoint y: 805, endPoint x: 147, endPoint y: 796, distance: 9.2
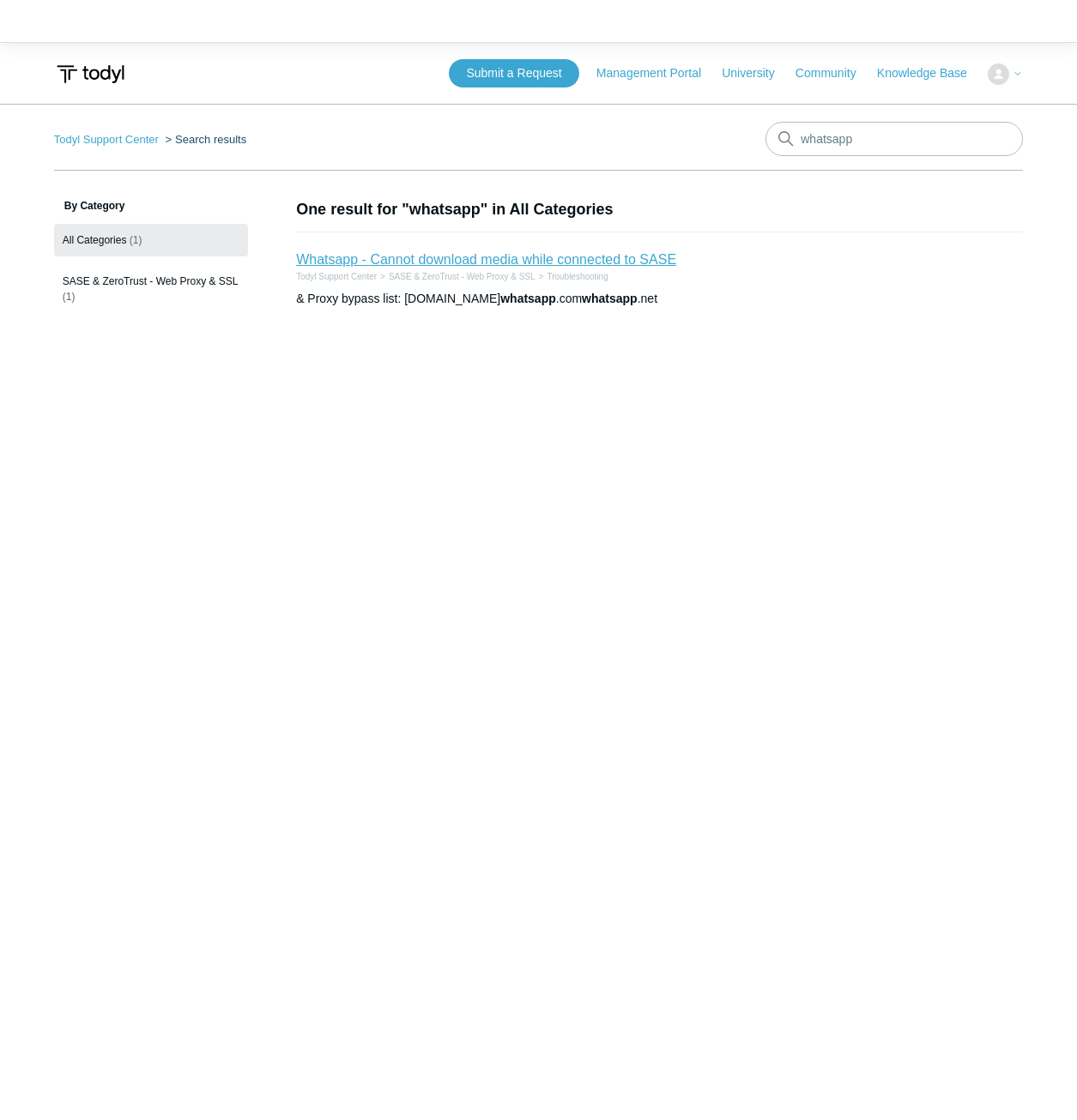
click at [562, 261] on link "Whatsapp - Cannot download media while connected to SASE" at bounding box center [485, 259] width 380 height 15
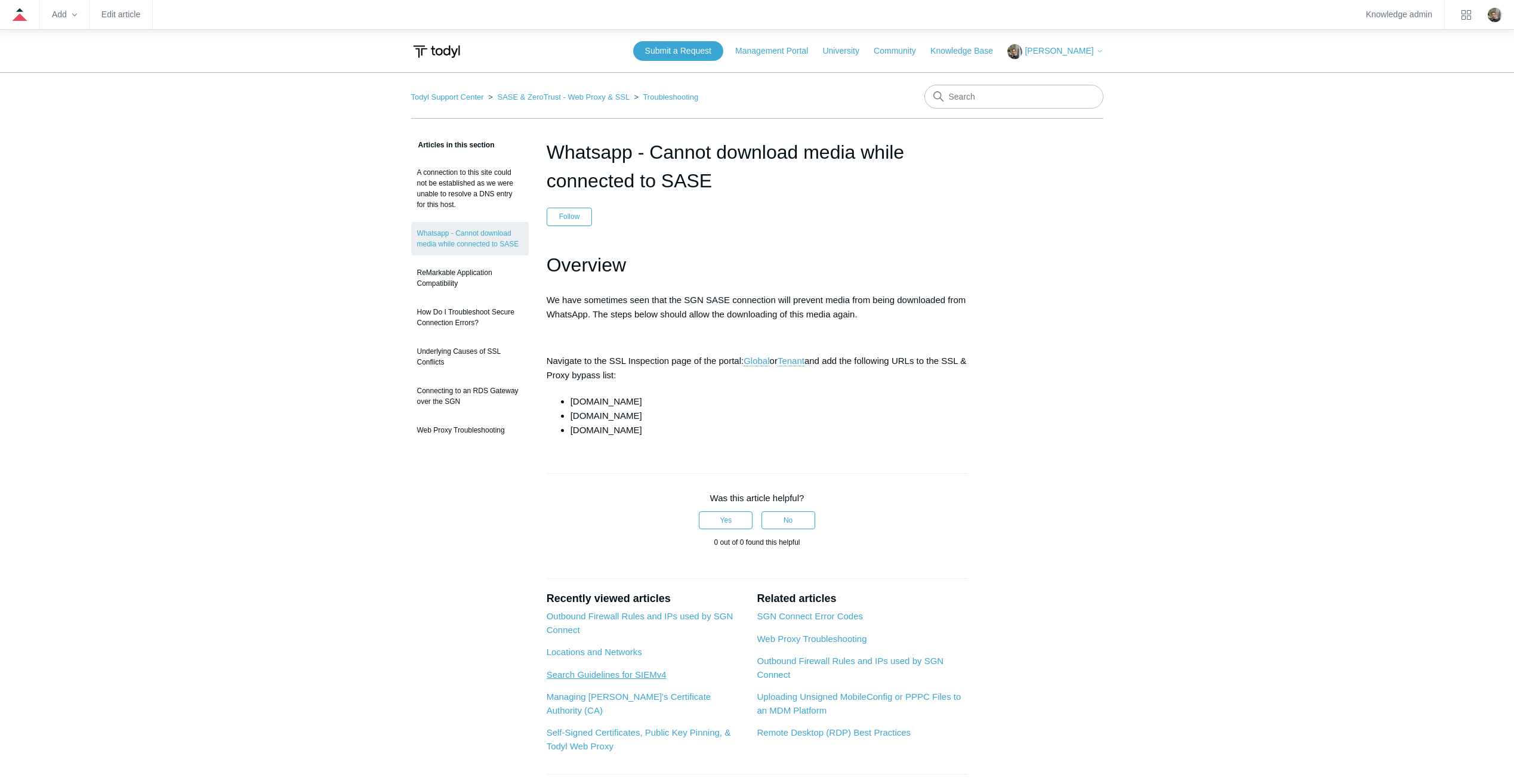
click at [652, 674] on link "Search Guidelines for SIEMv4" at bounding box center [607, 675] width 120 height 10
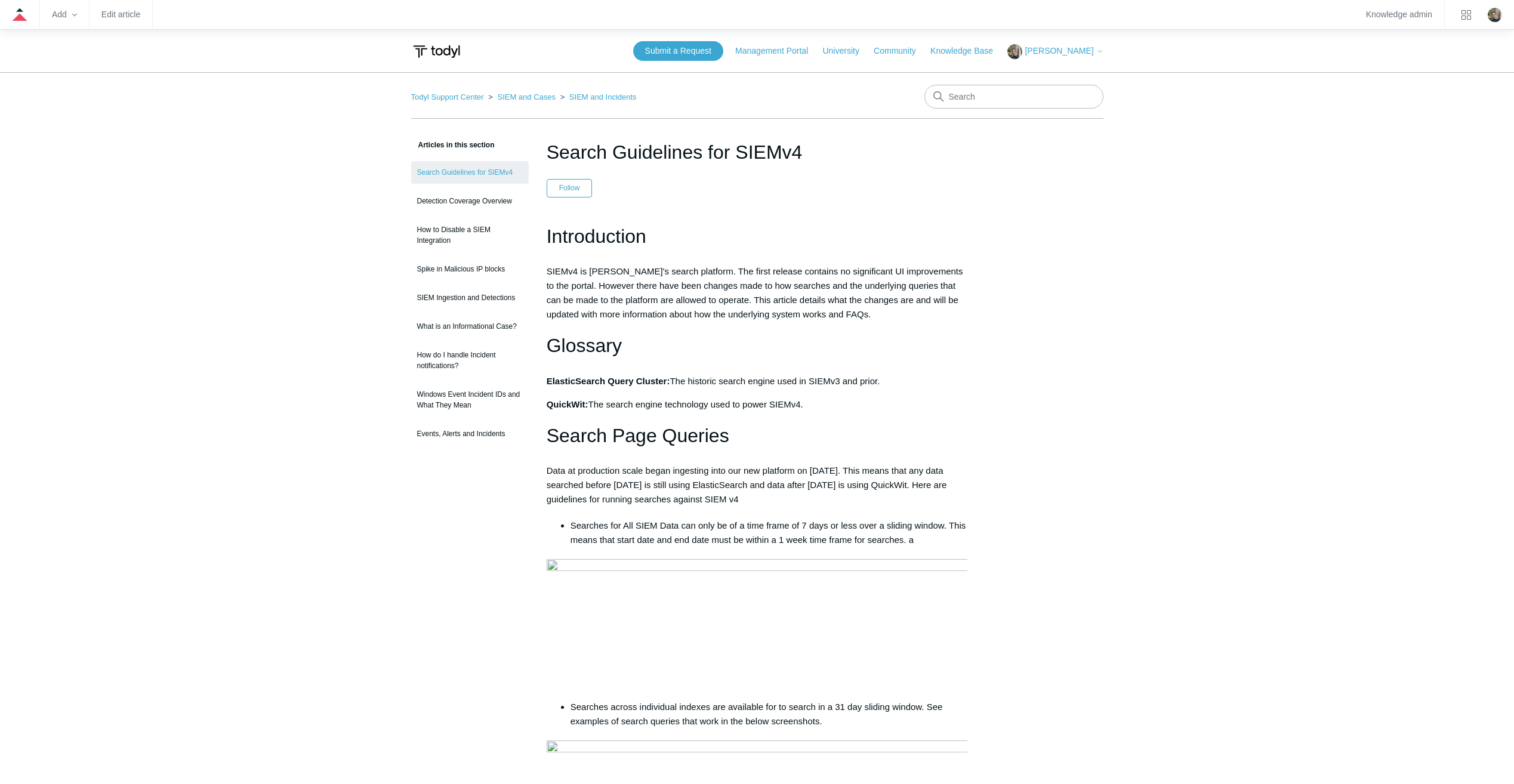
click at [520, 93] on link "SIEM and Cases" at bounding box center [526, 97] width 59 height 9
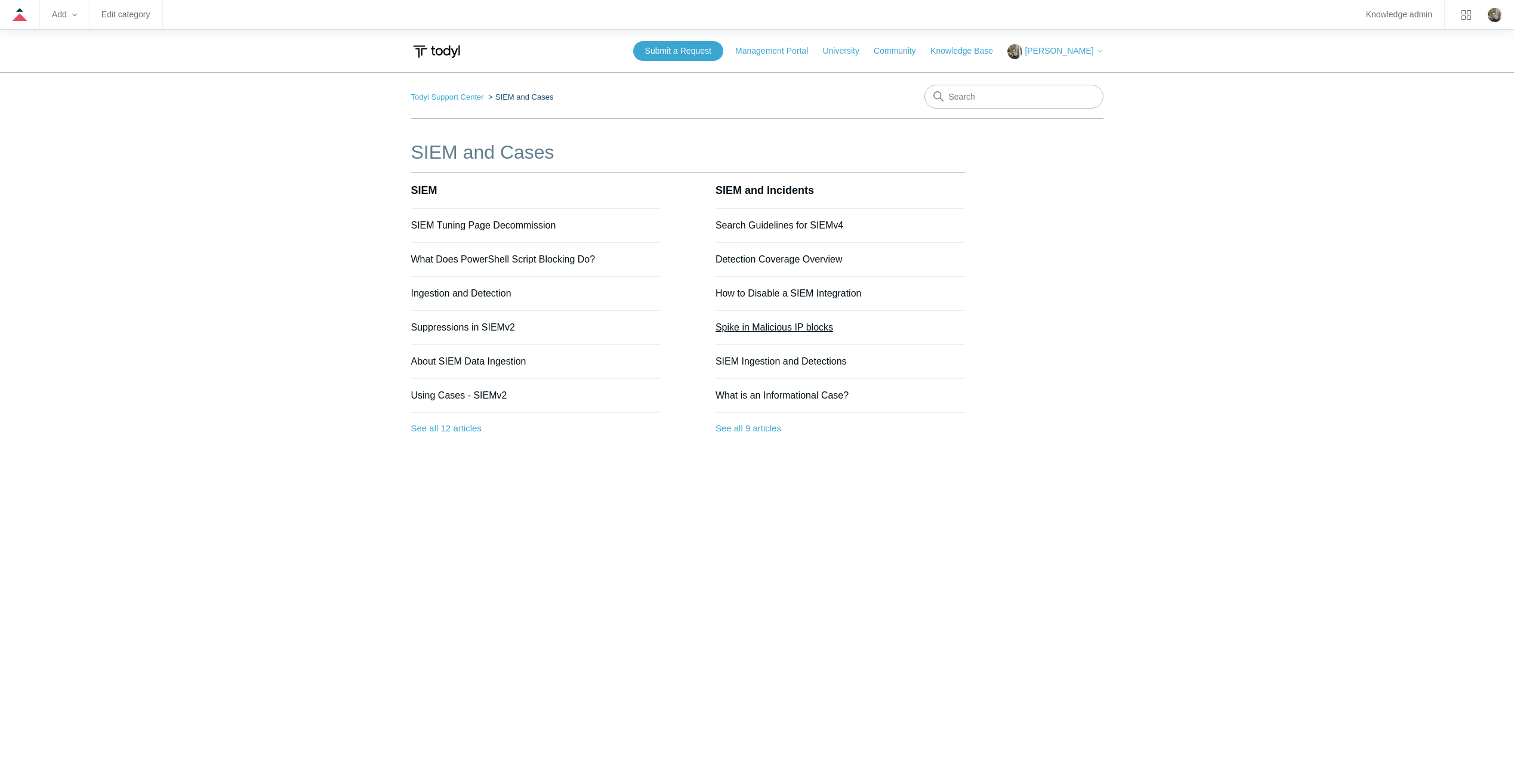
click at [767, 327] on link "Spike in Malicious IP blocks" at bounding box center [775, 327] width 117 height 10
click at [425, 396] on link "Using Cases - SIEMv2" at bounding box center [459, 395] width 96 height 10
click at [457, 96] on link "Todyl Support Center" at bounding box center [448, 97] width 73 height 9
click at [478, 230] on li "SIEM Tuning Page Decommission" at bounding box center [536, 226] width 249 height 34
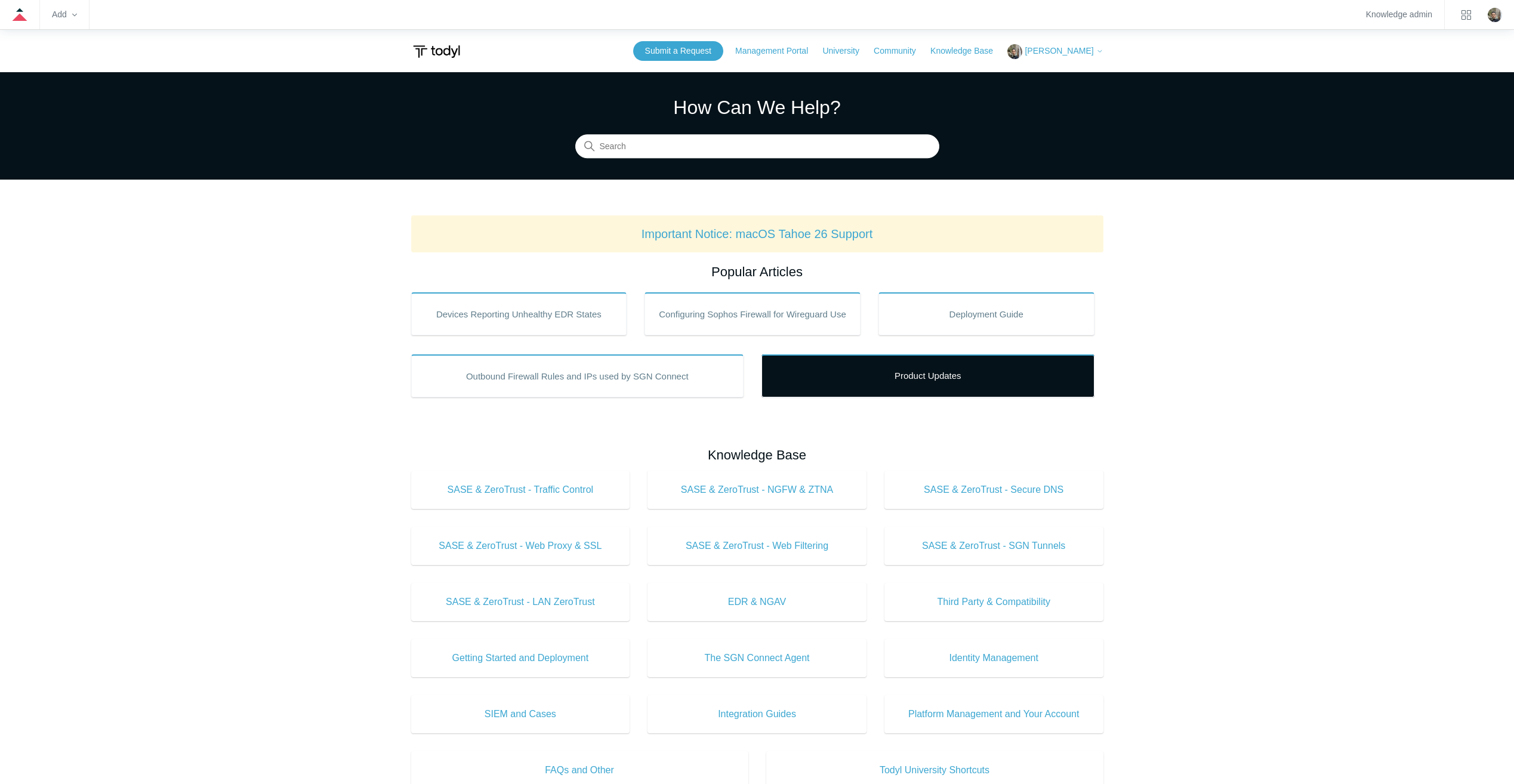
click at [913, 377] on link "Product Updates" at bounding box center [928, 376] width 333 height 43
click at [911, 374] on link "Product Updates" at bounding box center [928, 376] width 333 height 43
click at [932, 381] on link "Product Updates" at bounding box center [928, 376] width 333 height 43
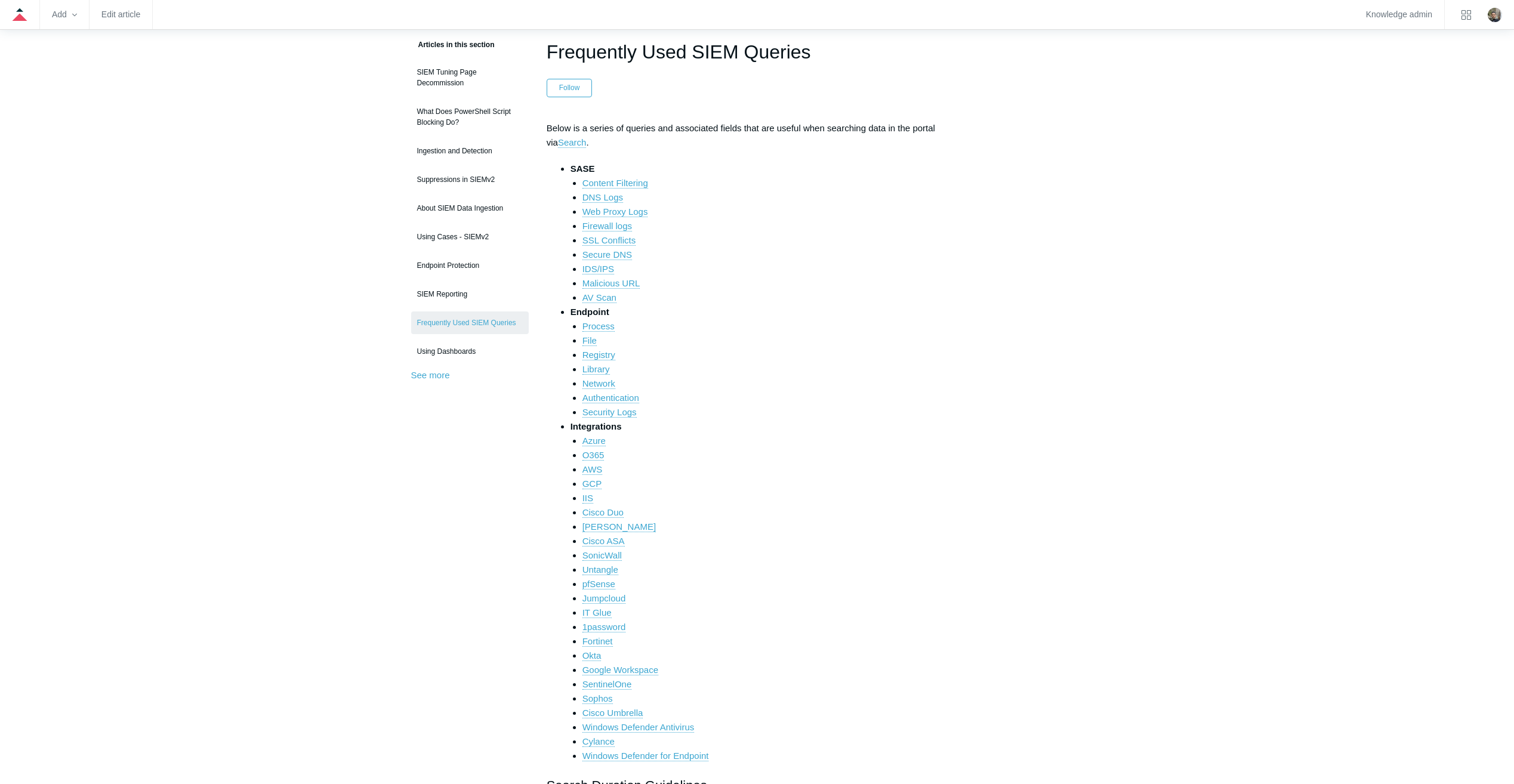
scroll to position [179, 0]
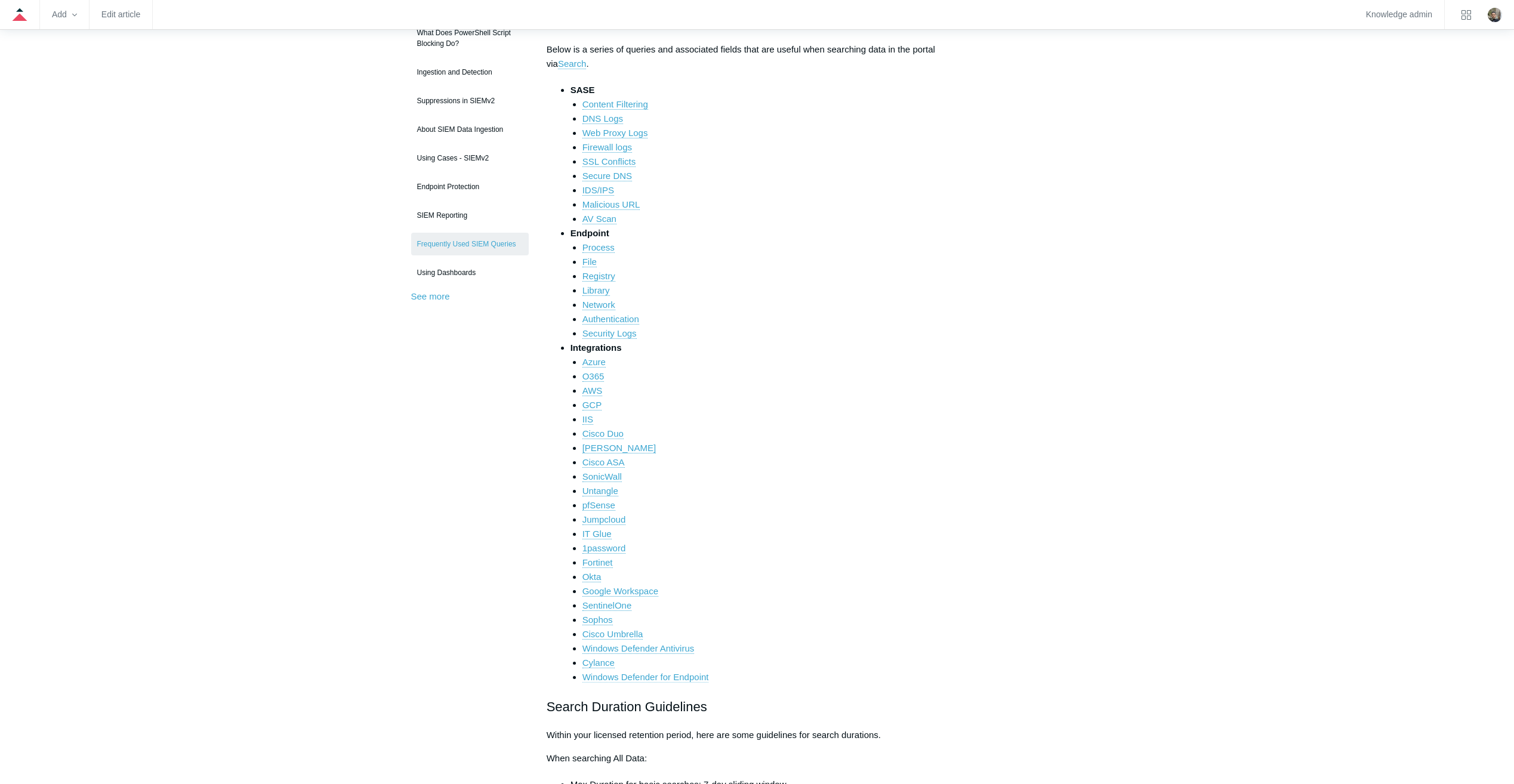
click at [695, 678] on link "Windows Defender for Endpoint" at bounding box center [646, 678] width 126 height 11
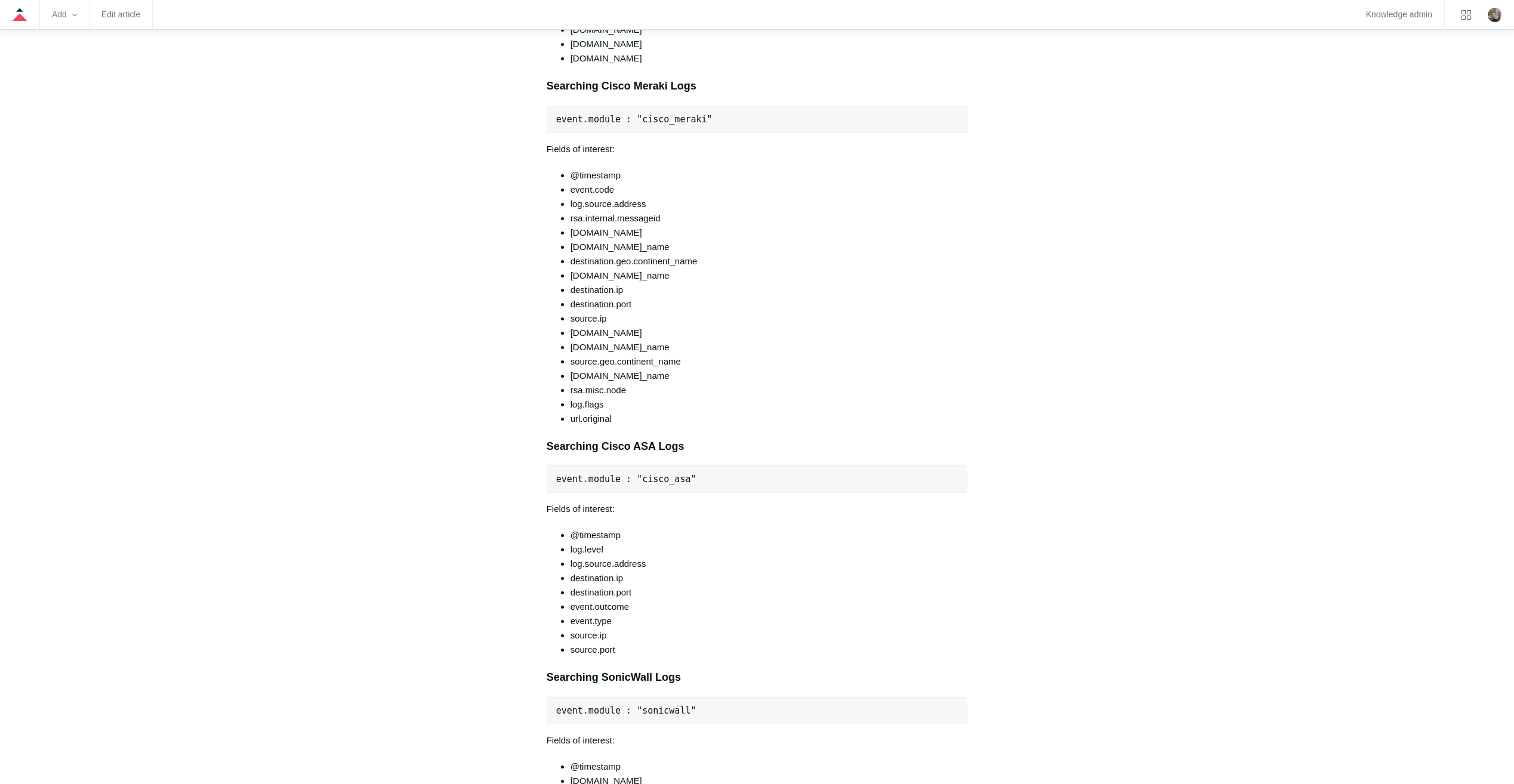
scroll to position [6152, 0]
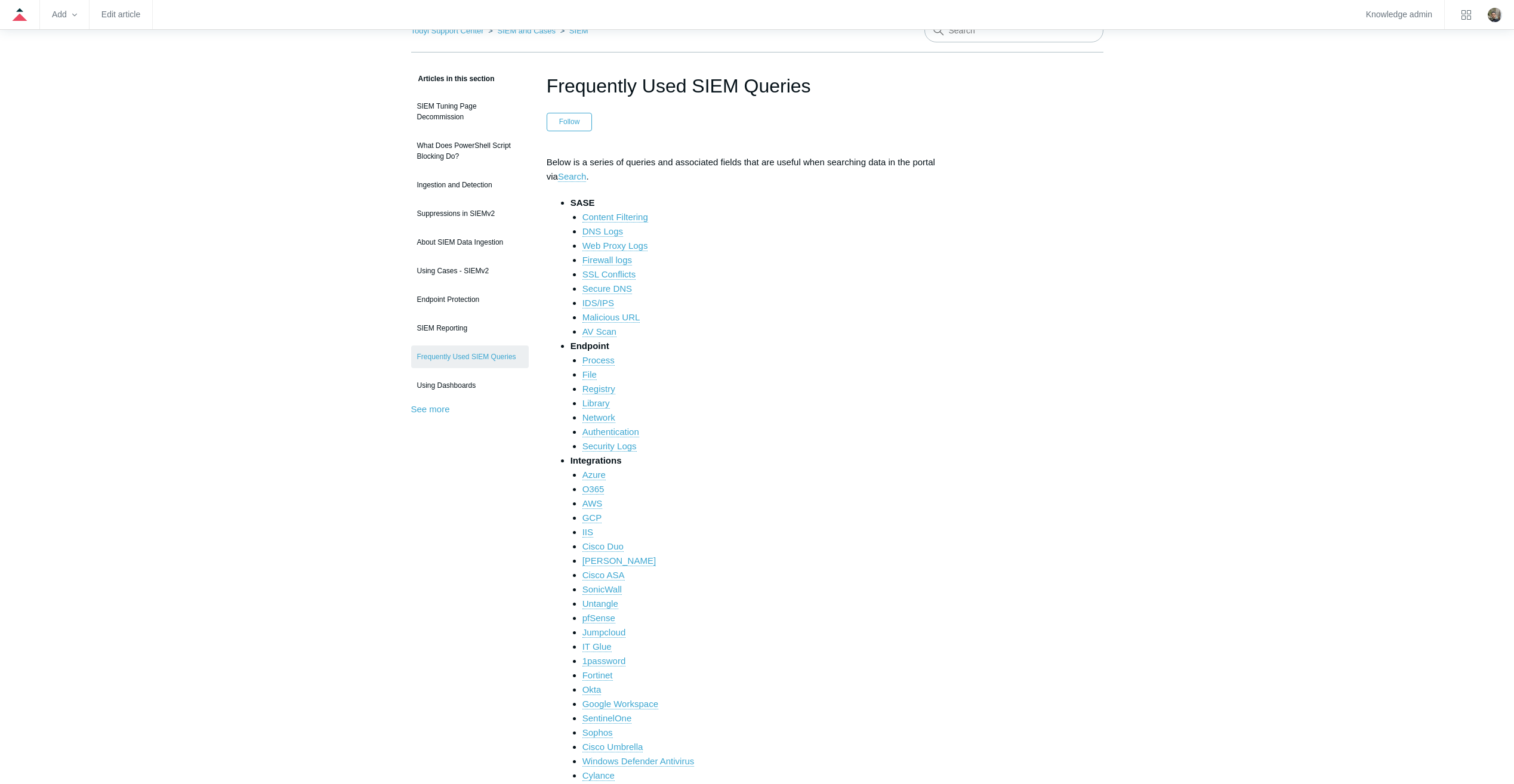
scroll to position [0, 0]
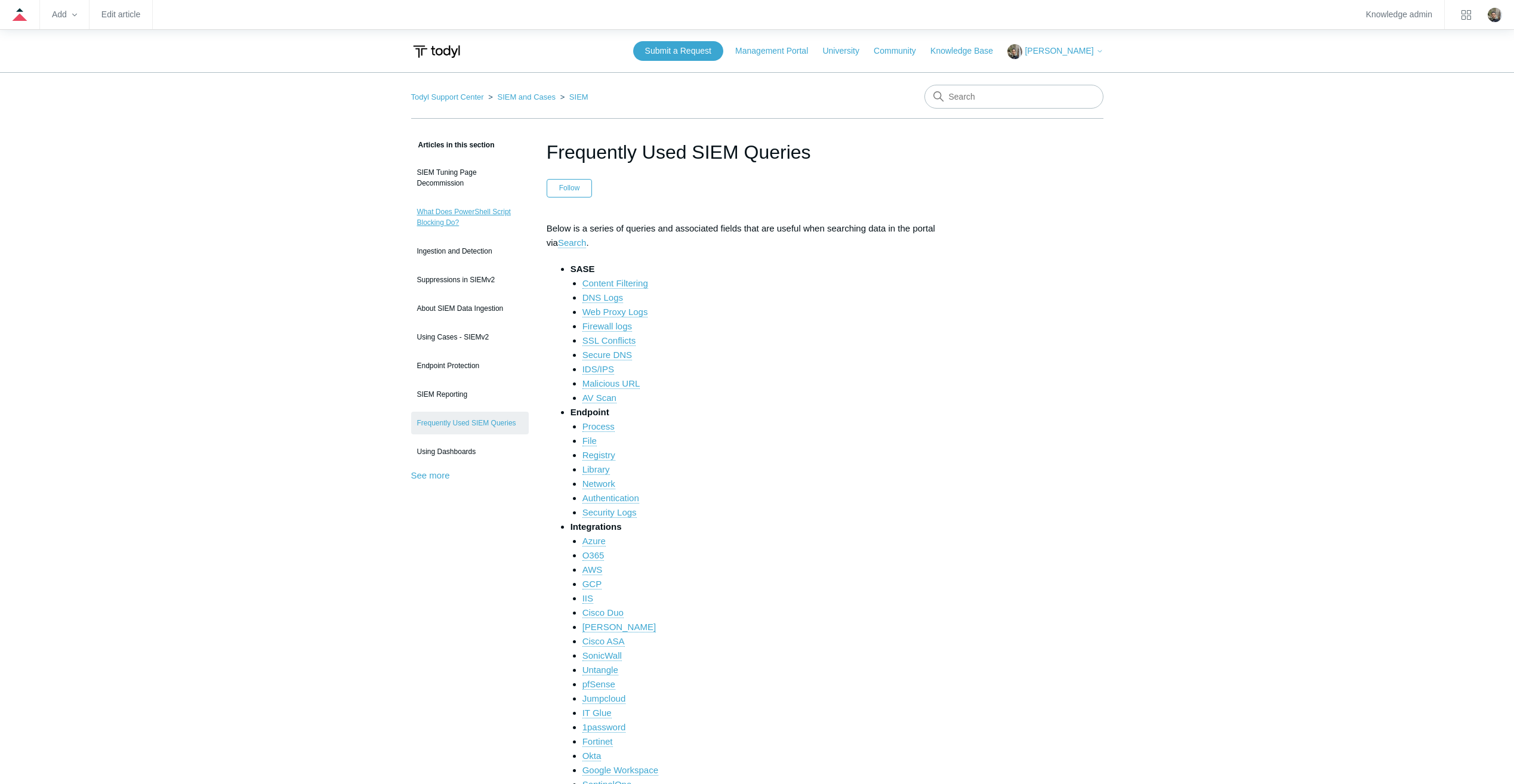
click at [425, 220] on link "What Does PowerShell Script Blocking Do?" at bounding box center [470, 217] width 117 height 33
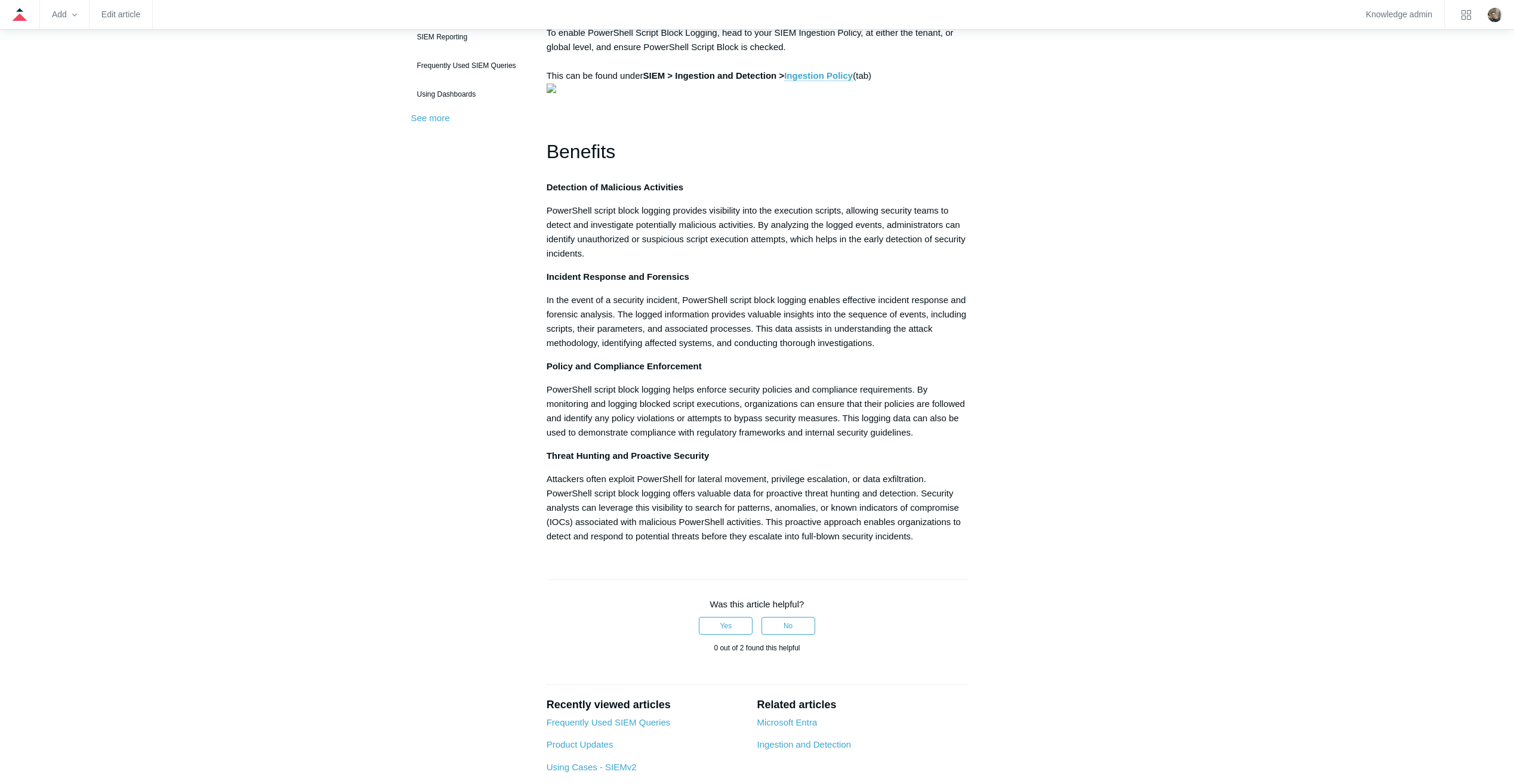
scroll to position [358, 0]
